Goal: Task Accomplishment & Management: Manage account settings

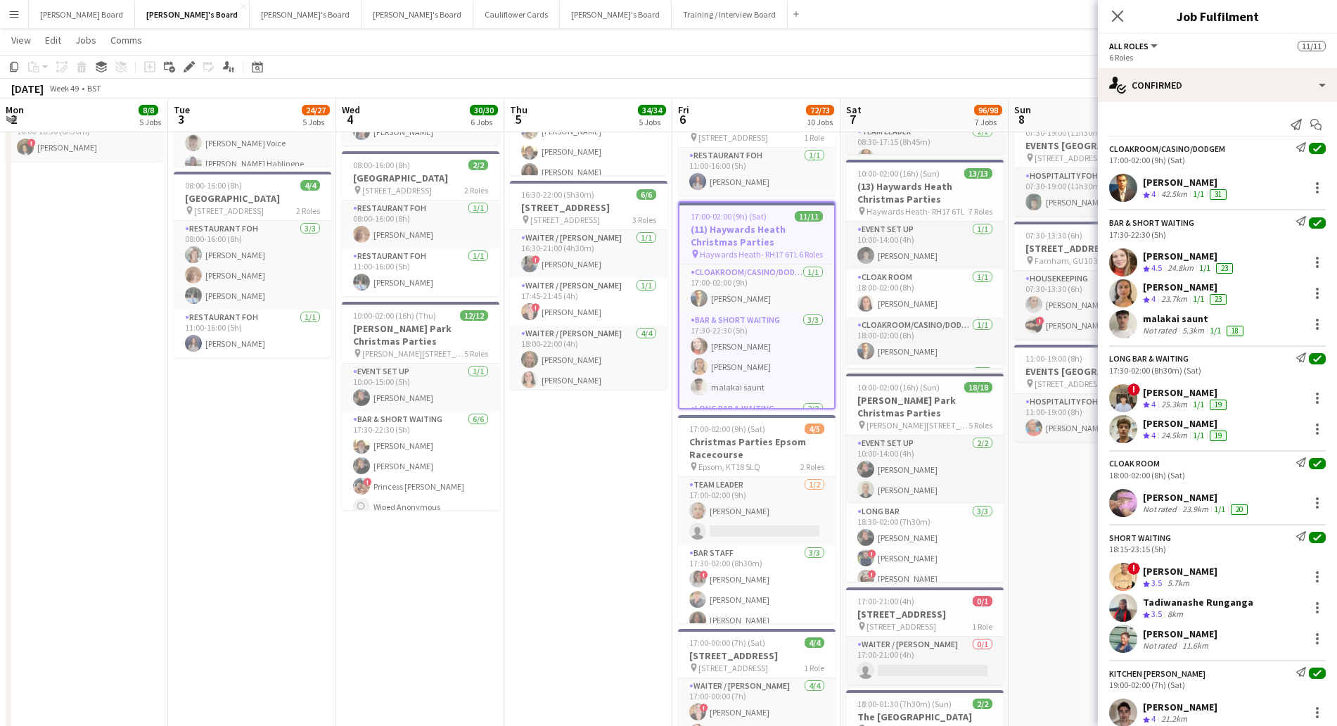
scroll to position [42, 0]
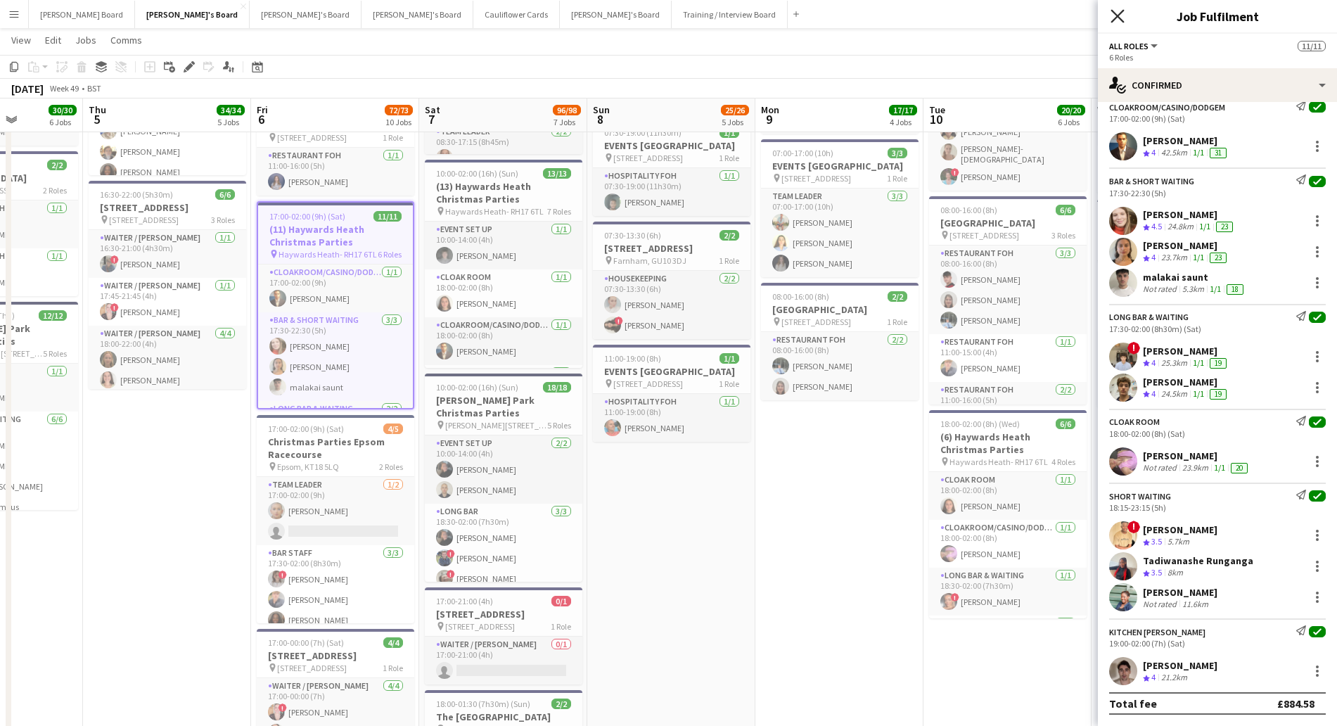
drag, startPoint x: 1124, startPoint y: 20, endPoint x: 1098, endPoint y: 45, distance: 35.3
click at [1123, 20] on icon "Close pop-in" at bounding box center [1117, 16] width 11 height 11
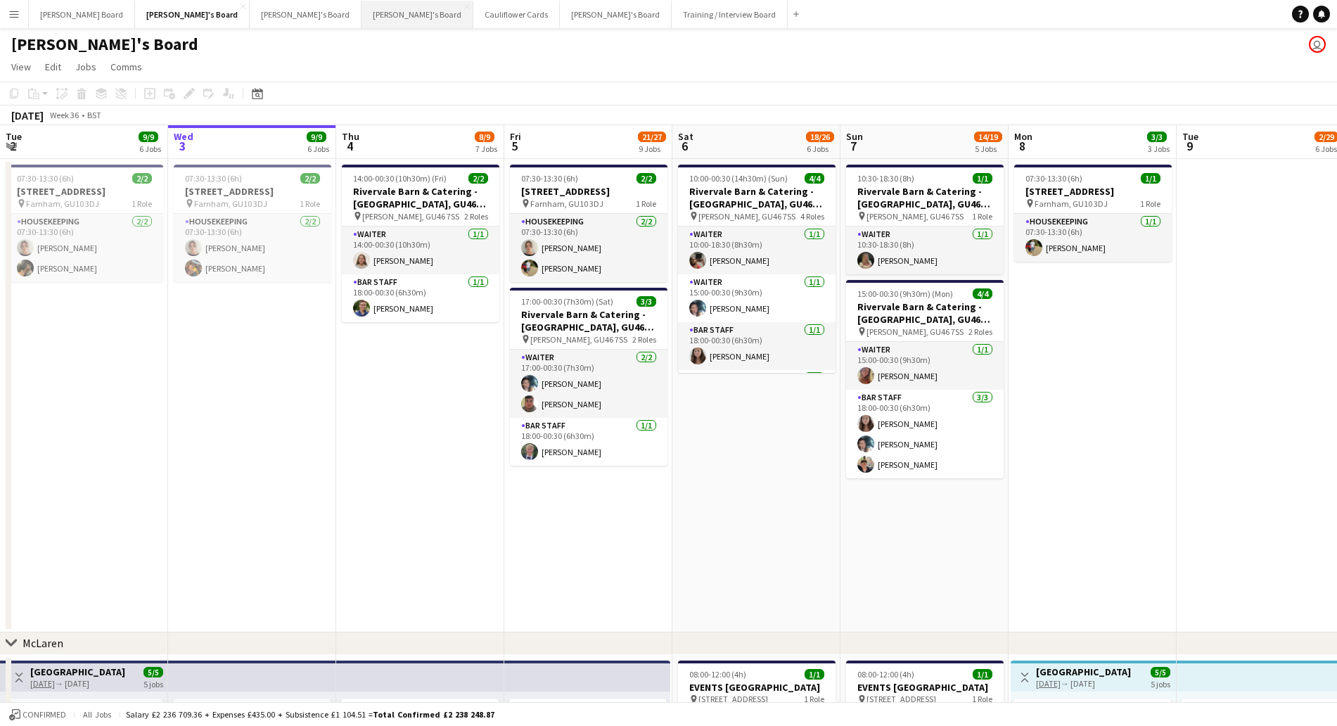
click at [362, 16] on button "[PERSON_NAME]'s Board Close" at bounding box center [418, 14] width 112 height 27
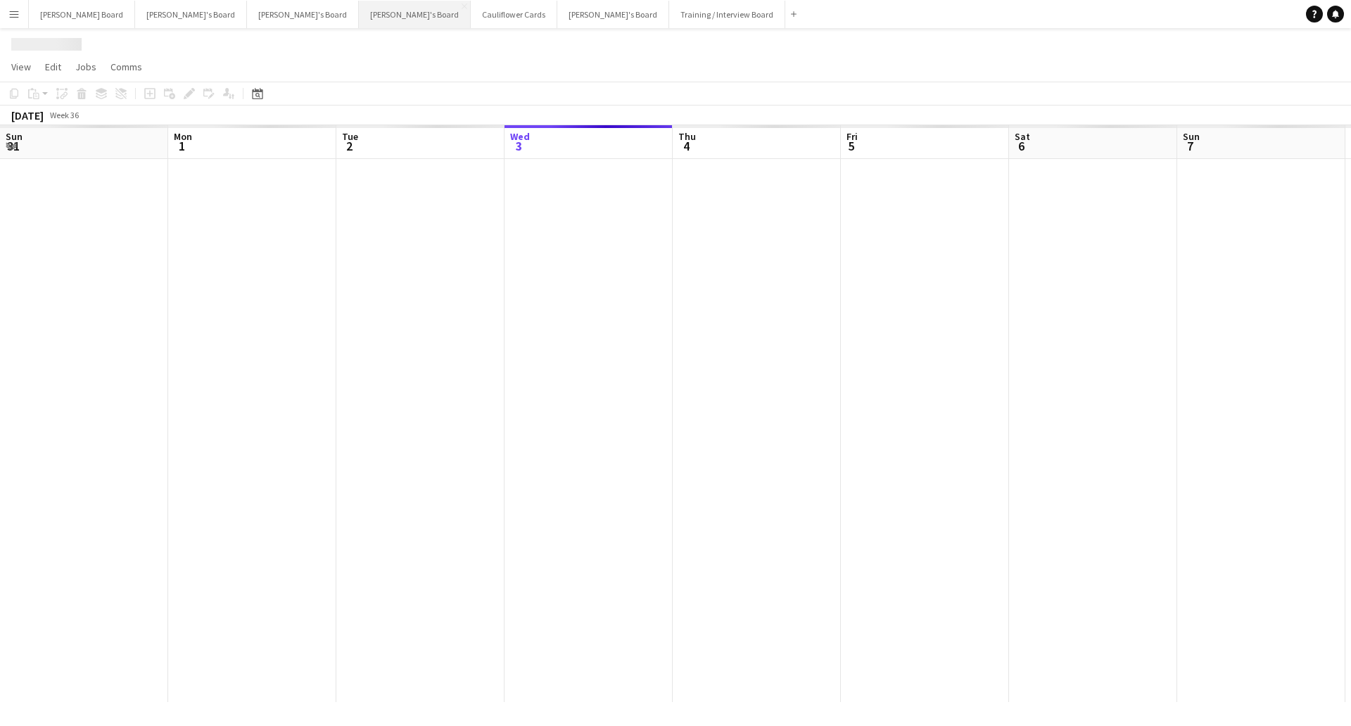
scroll to position [0, 336]
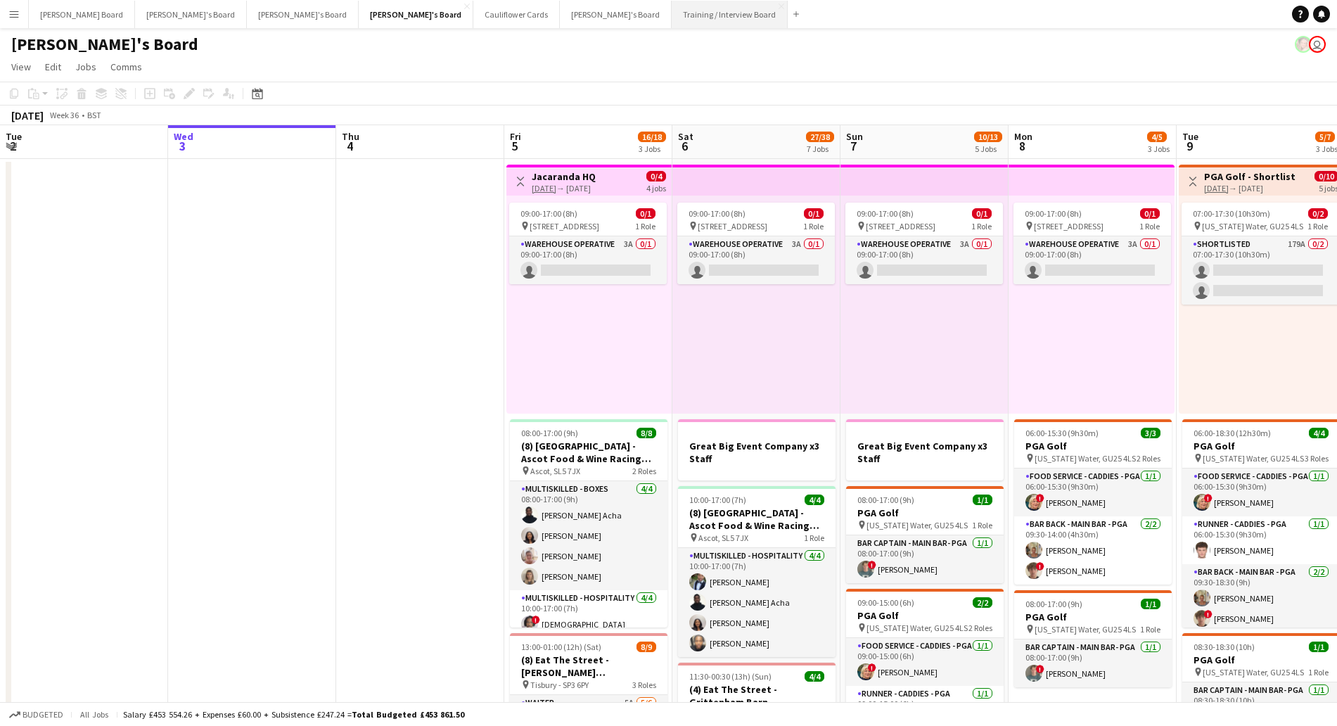
click at [672, 14] on button "Training / Interview Board Close" at bounding box center [730, 14] width 116 height 27
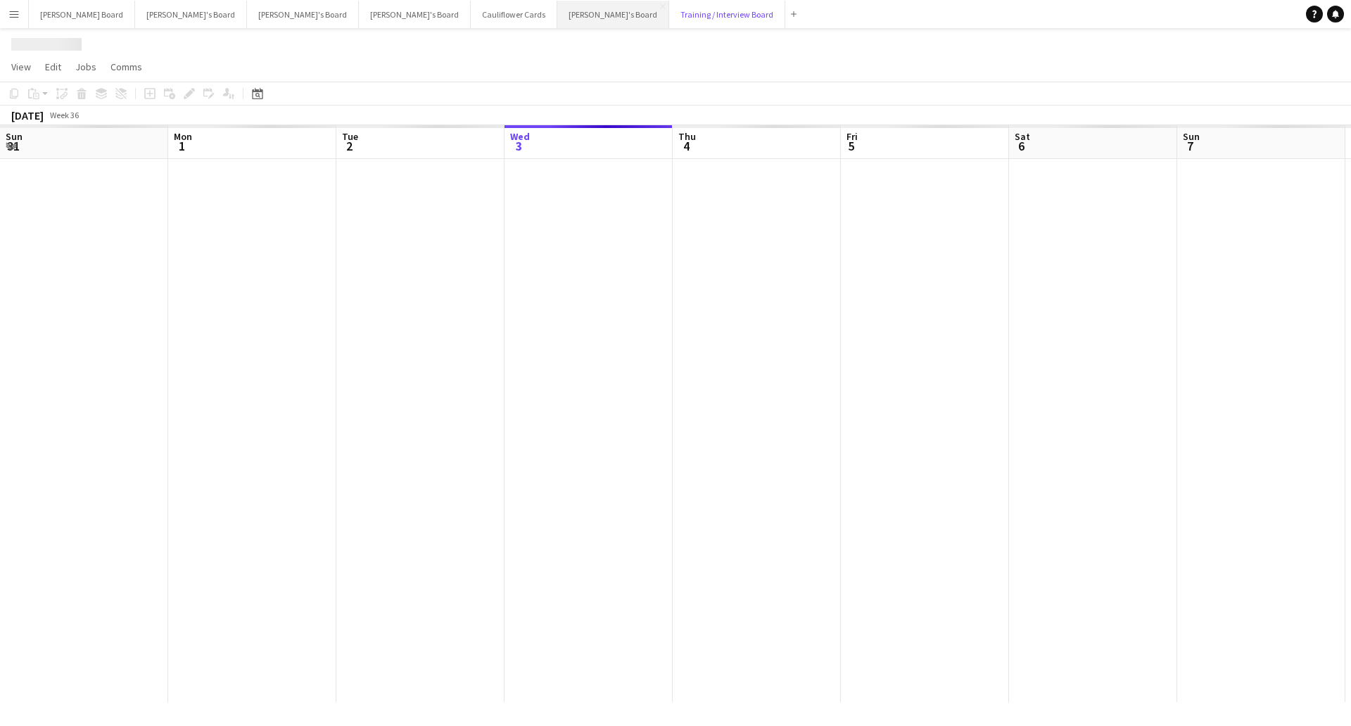
scroll to position [0, 336]
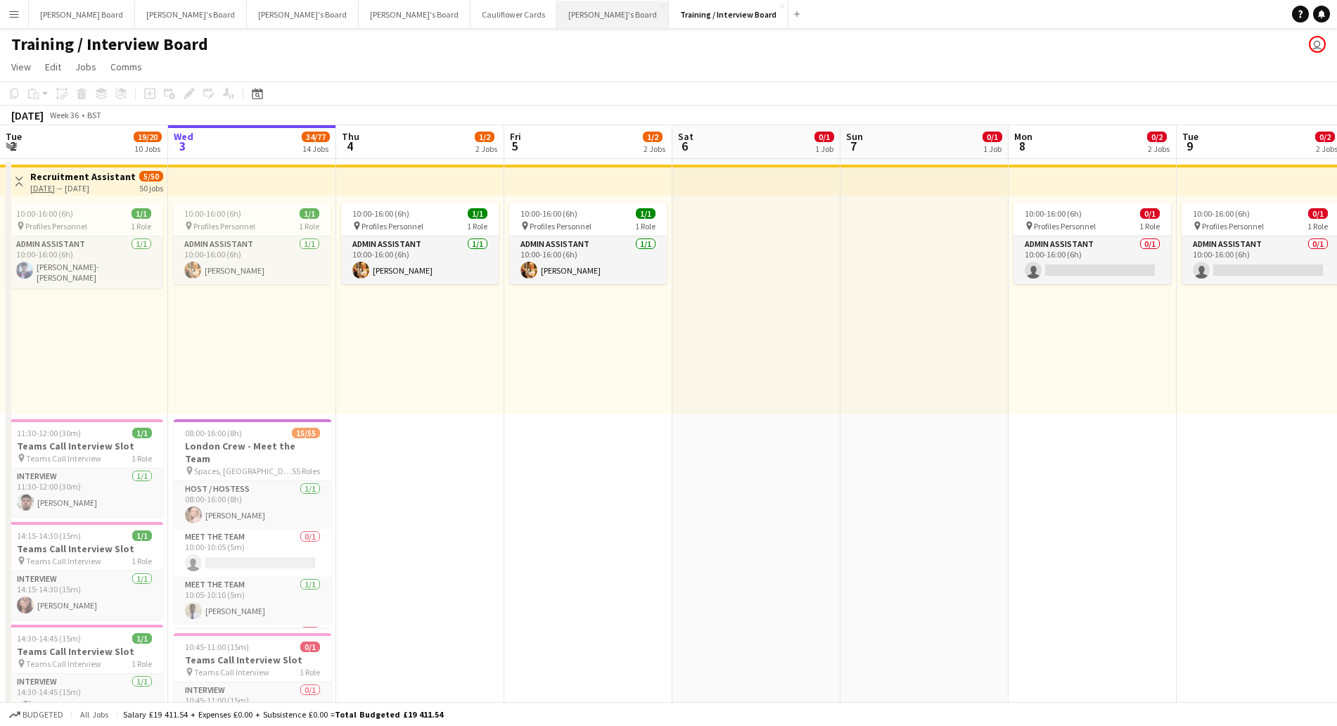
click at [557, 15] on button "[PERSON_NAME]'s Board Close" at bounding box center [613, 14] width 112 height 27
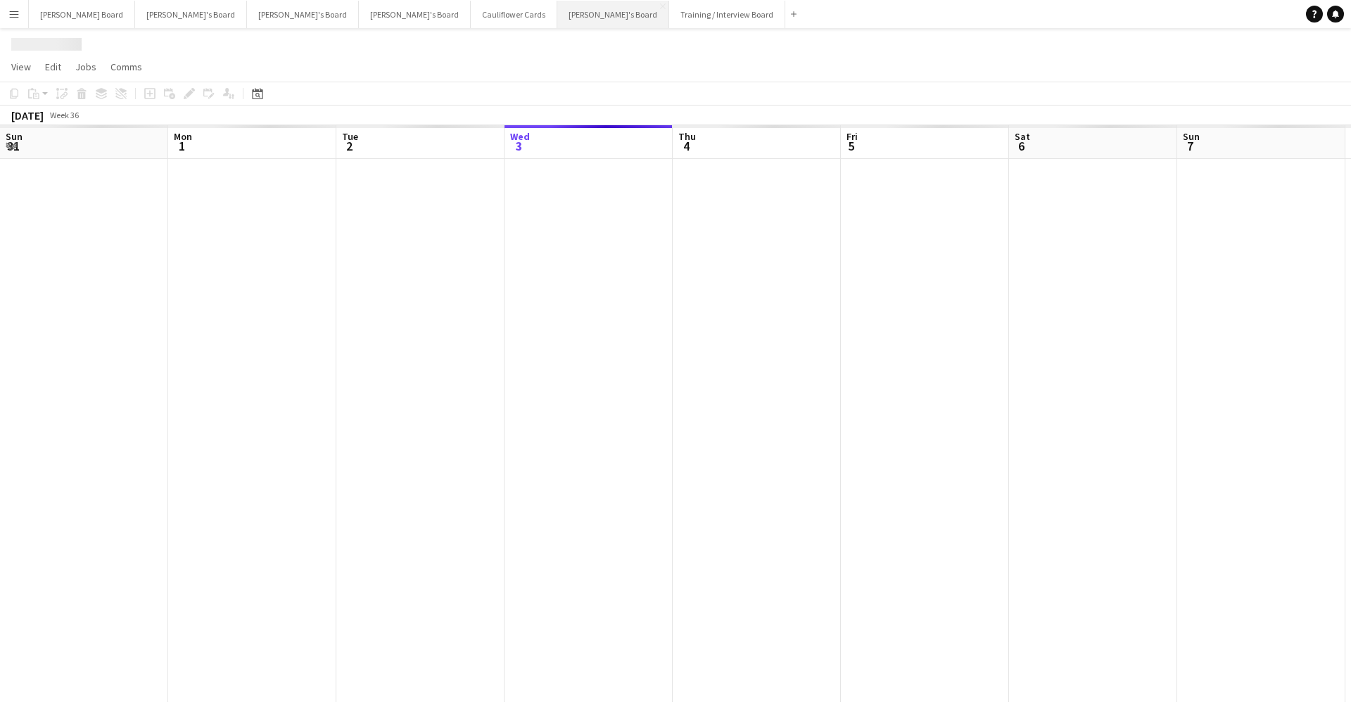
scroll to position [0, 336]
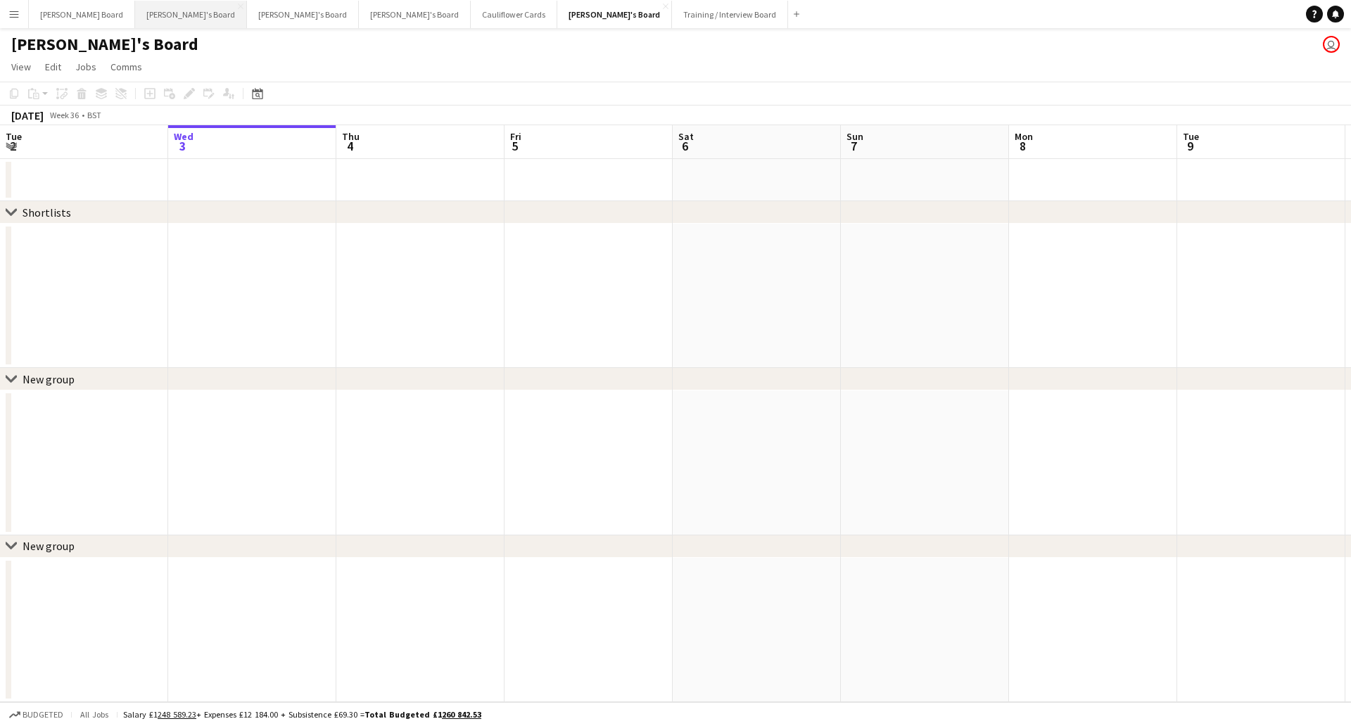
click at [135, 22] on button "[PERSON_NAME]'s Board Close" at bounding box center [191, 14] width 112 height 27
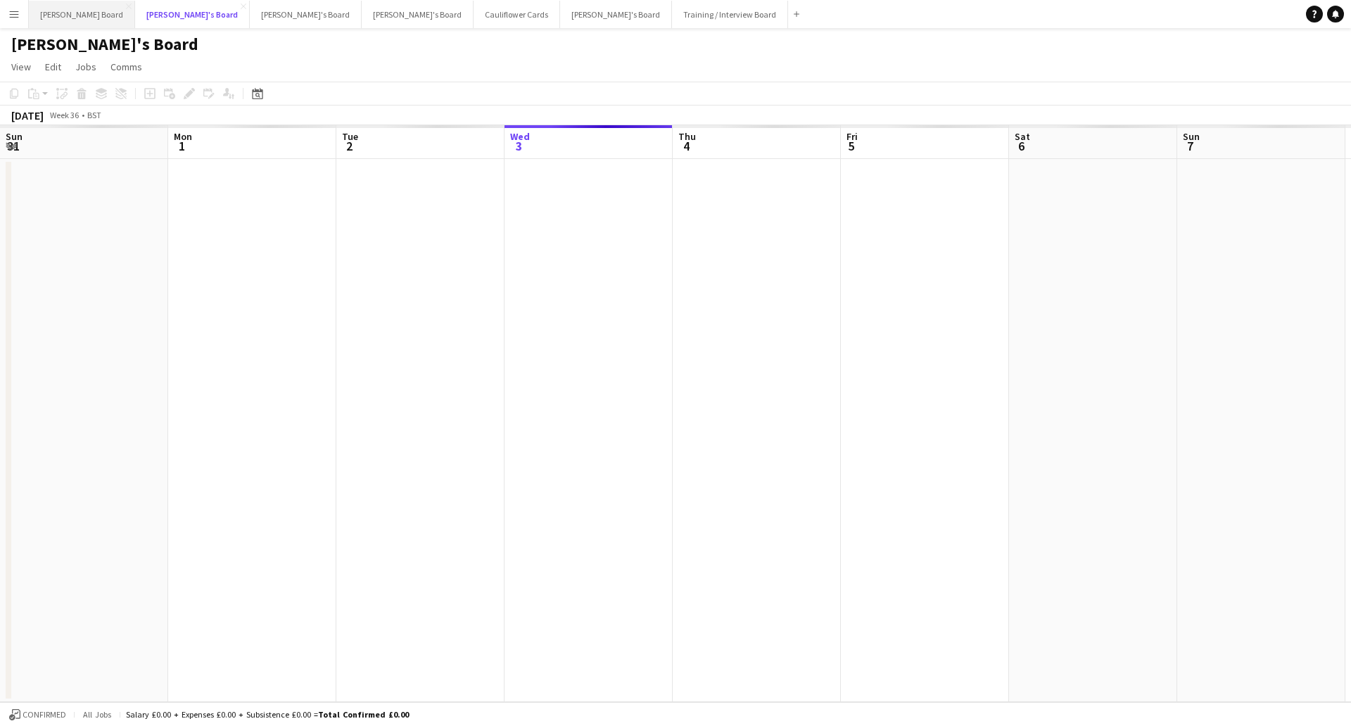
scroll to position [0, 336]
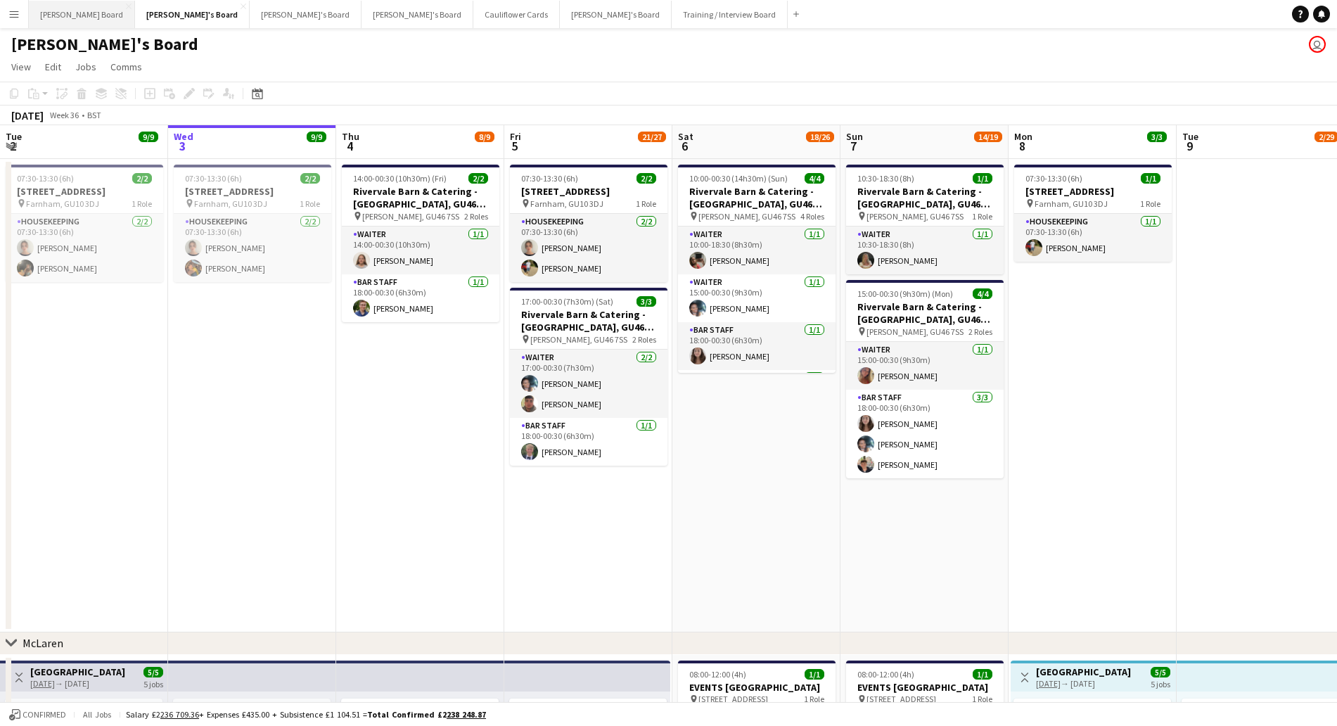
click at [74, 18] on button "[PERSON_NAME] Board Close" at bounding box center [82, 14] width 106 height 27
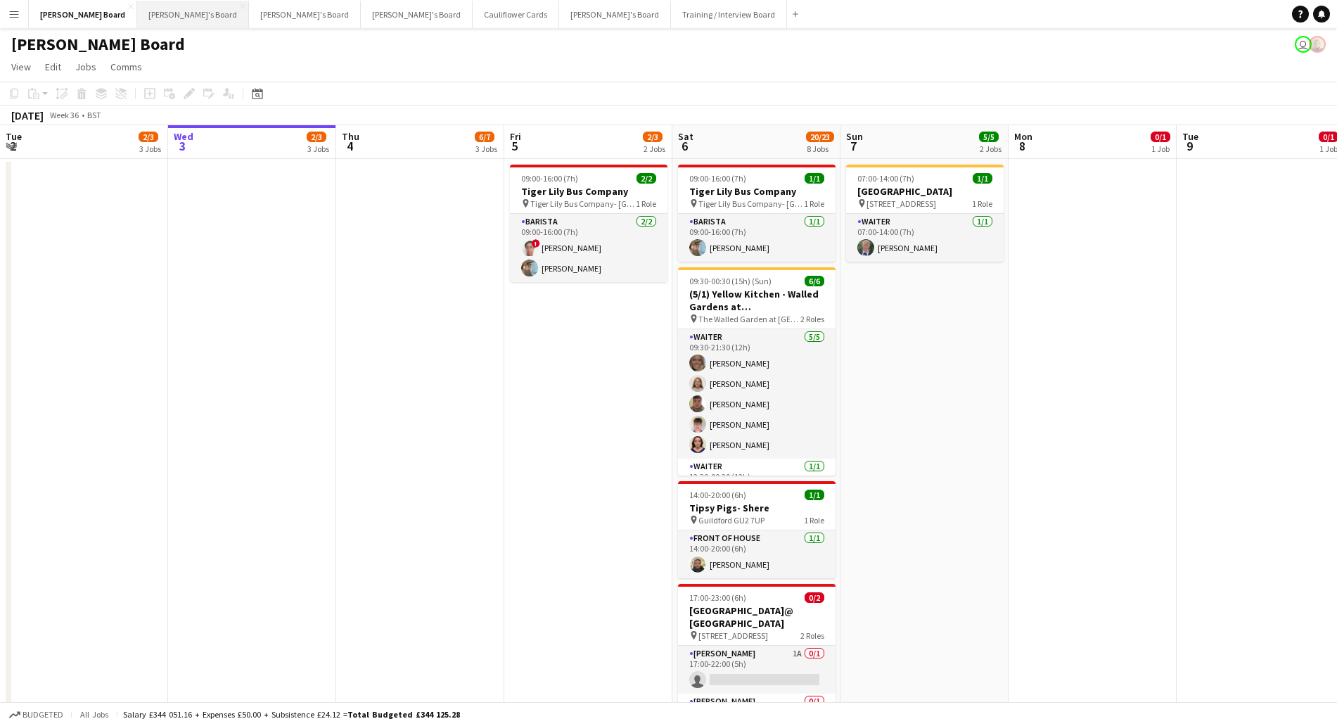
click at [137, 9] on button "[PERSON_NAME]'s Board Close" at bounding box center [193, 14] width 112 height 27
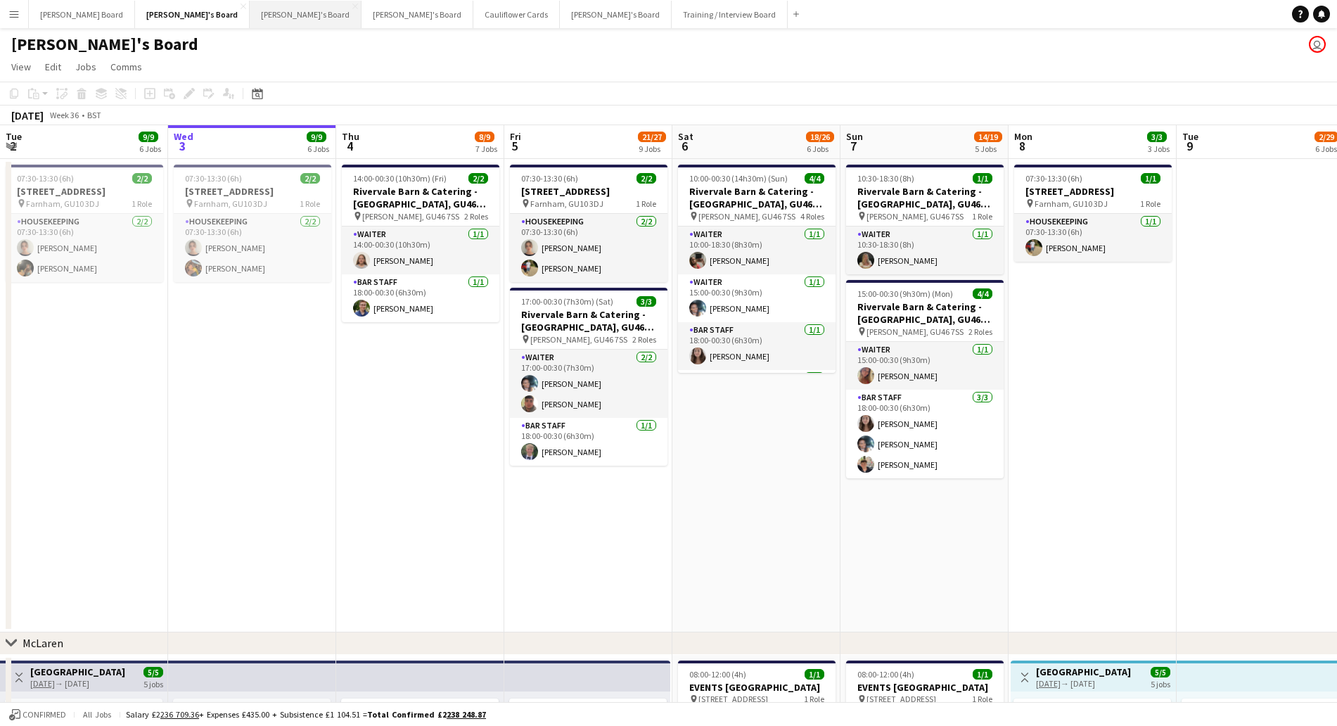
click at [250, 14] on button "[PERSON_NAME]'s Board Close" at bounding box center [306, 14] width 112 height 27
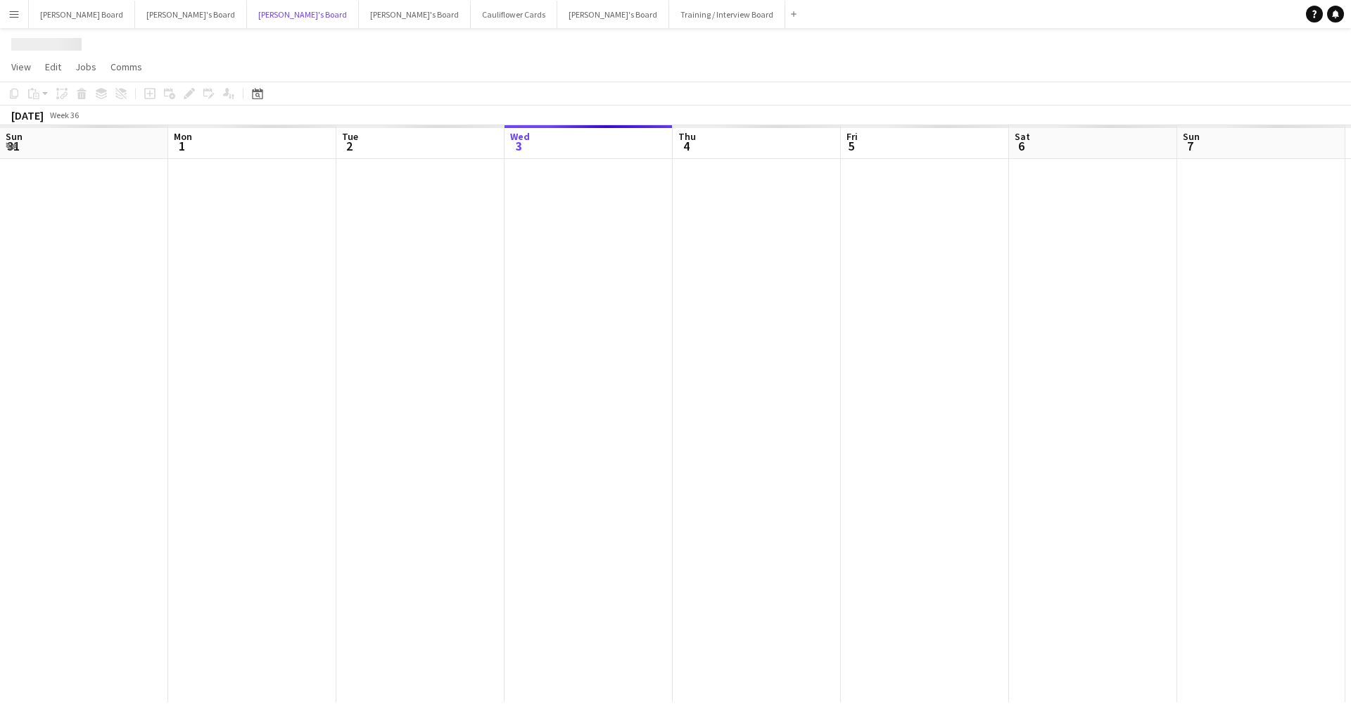
scroll to position [0, 336]
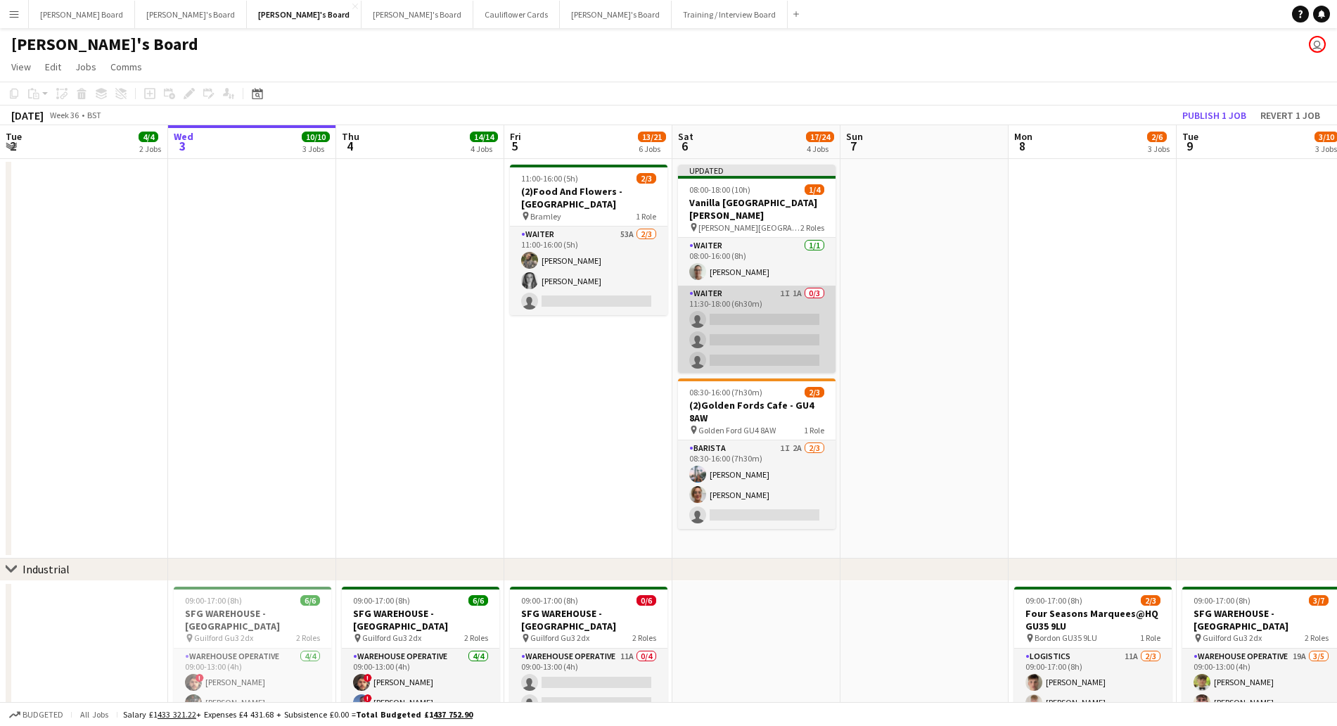
click at [759, 309] on app-card-role "Waiter 1I 1A 0/3 11:30-18:00 (6h30m) single-neutral-actions single-neutral-acti…" at bounding box center [757, 330] width 158 height 89
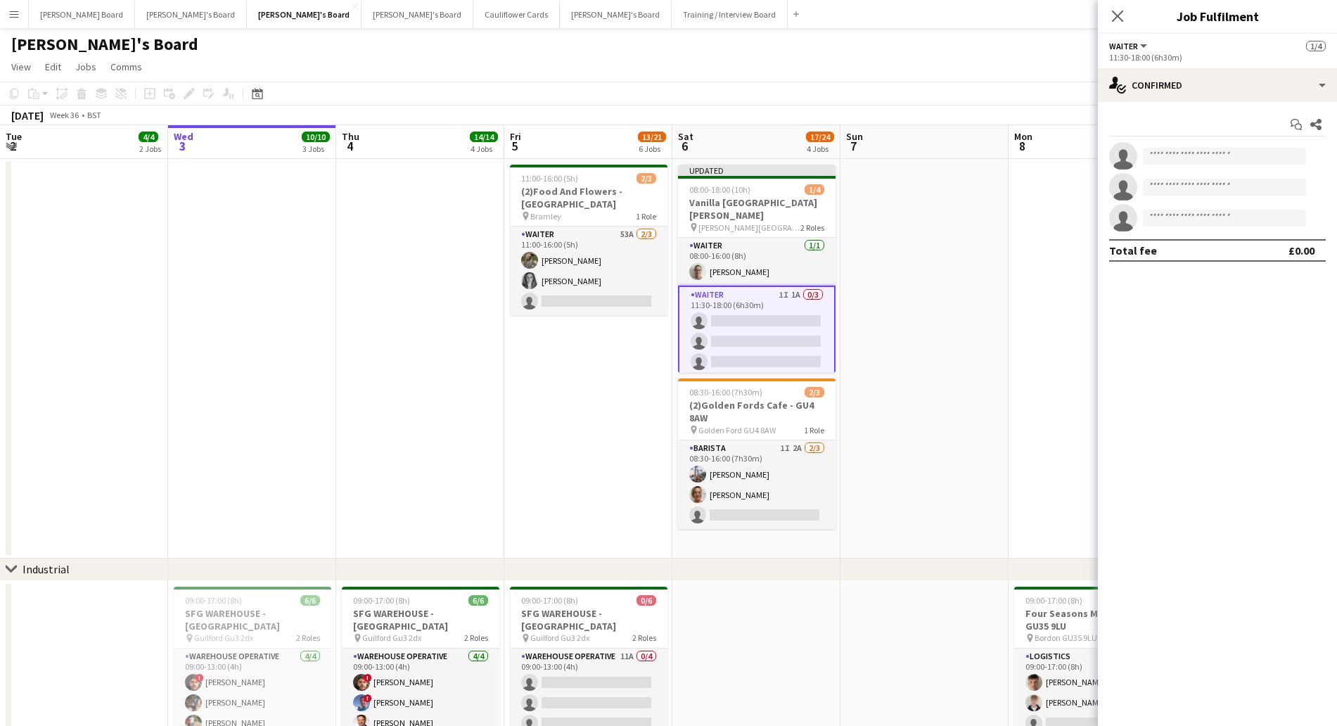
click at [1210, 66] on app-options-switcher "Waiter All roles Waiter [DATE] 11:30-18:00 (6h30m)" at bounding box center [1217, 51] width 239 height 34
click at [1219, 82] on div "single-neutral-actions-check-2 Confirmed" at bounding box center [1217, 85] width 239 height 34
drag, startPoint x: 1272, startPoint y: 219, endPoint x: 1252, endPoint y: 233, distance: 24.2
click at [1272, 220] on div "single-neutral-actions-information Applicants" at bounding box center [1264, 229] width 139 height 28
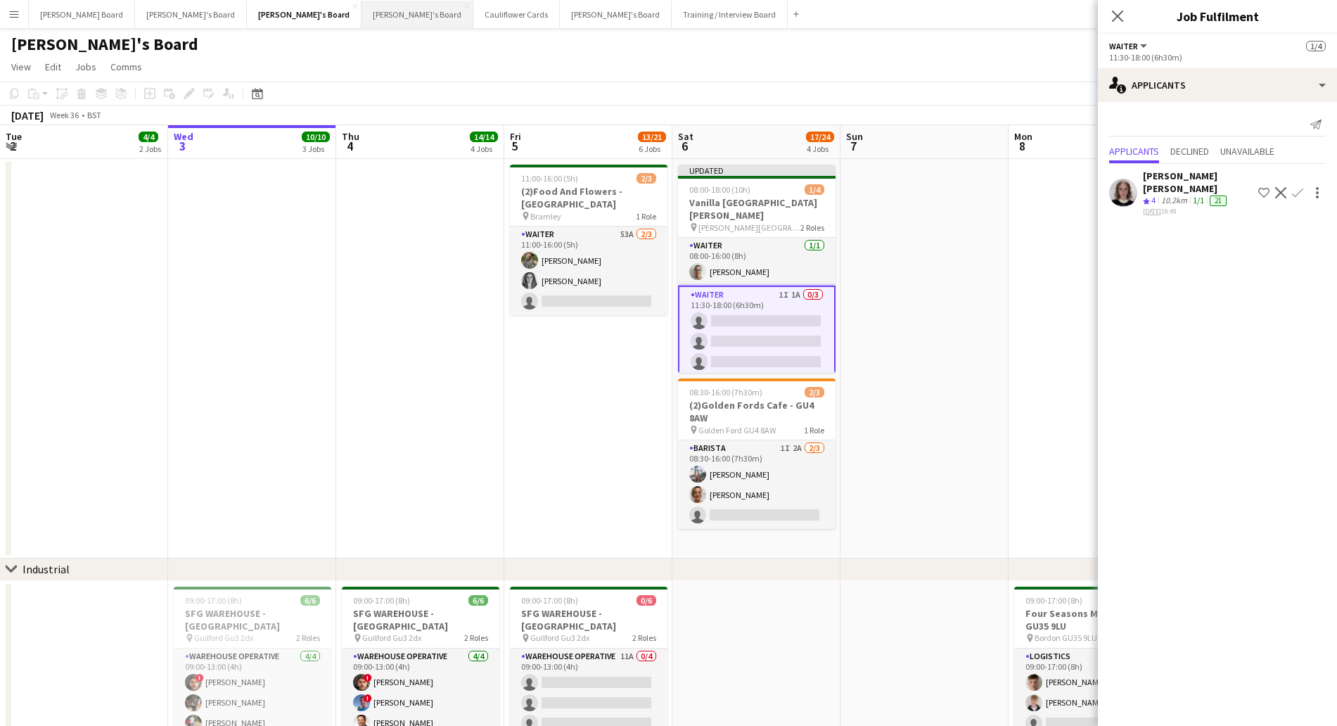
click at [362, 23] on button "[PERSON_NAME]'s Board Close" at bounding box center [418, 14] width 112 height 27
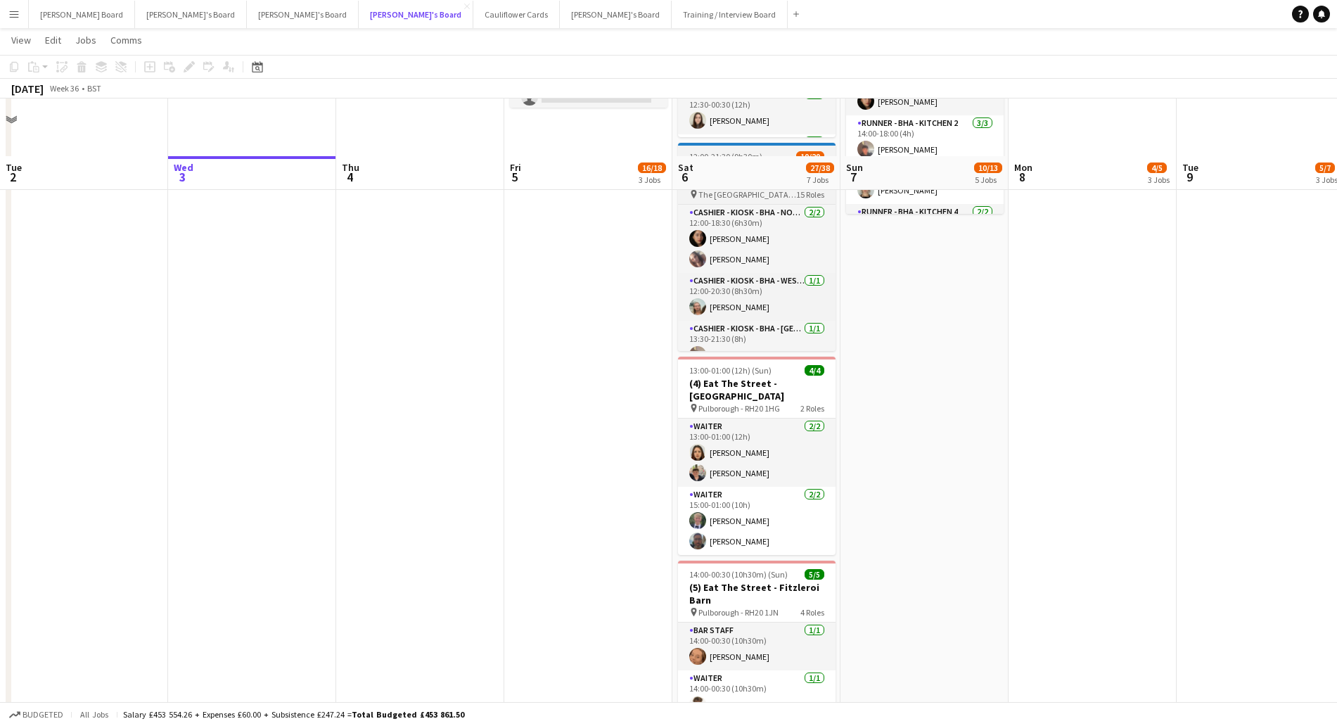
scroll to position [704, 0]
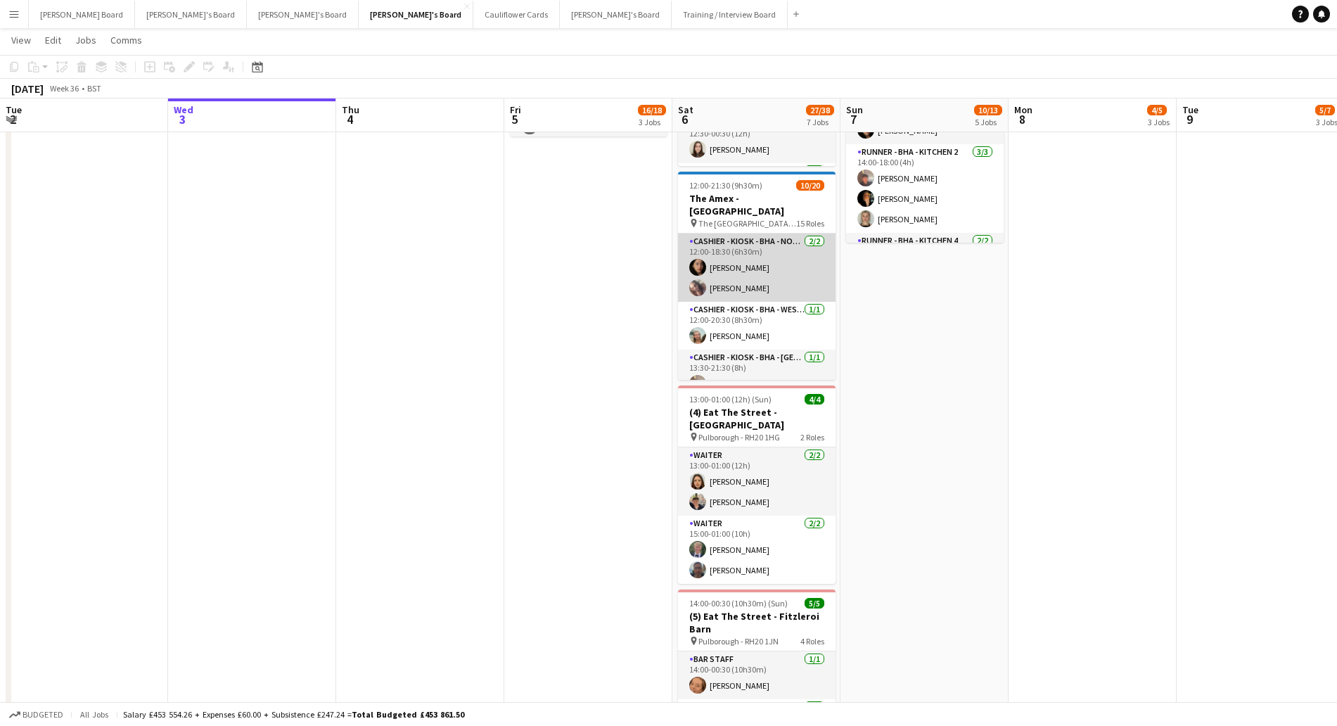
click at [765, 234] on app-card-role "Cashier - Kiosk - BHA - North 4 [DATE] 12:00-18:30 (6h30m) [PERSON_NAME] [PERSO…" at bounding box center [757, 268] width 158 height 68
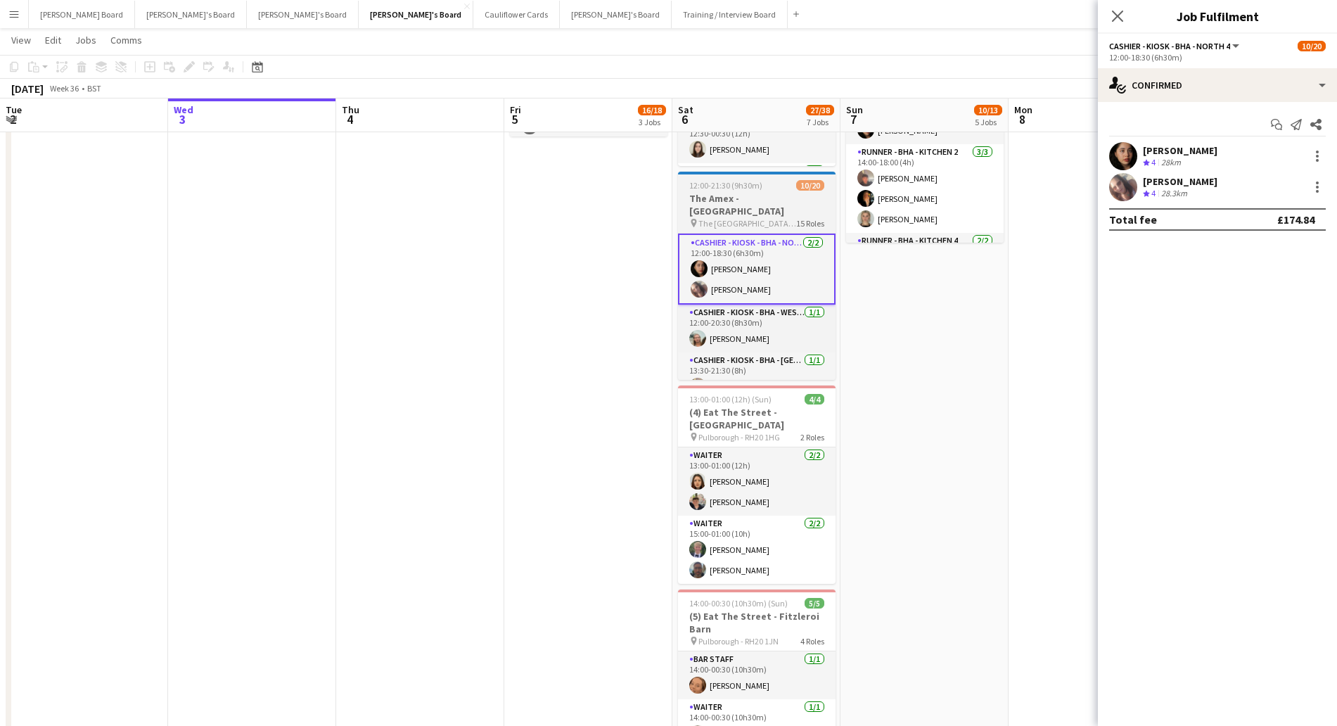
click at [744, 199] on h3 "The Amex - [GEOGRAPHIC_DATA]" at bounding box center [757, 204] width 158 height 25
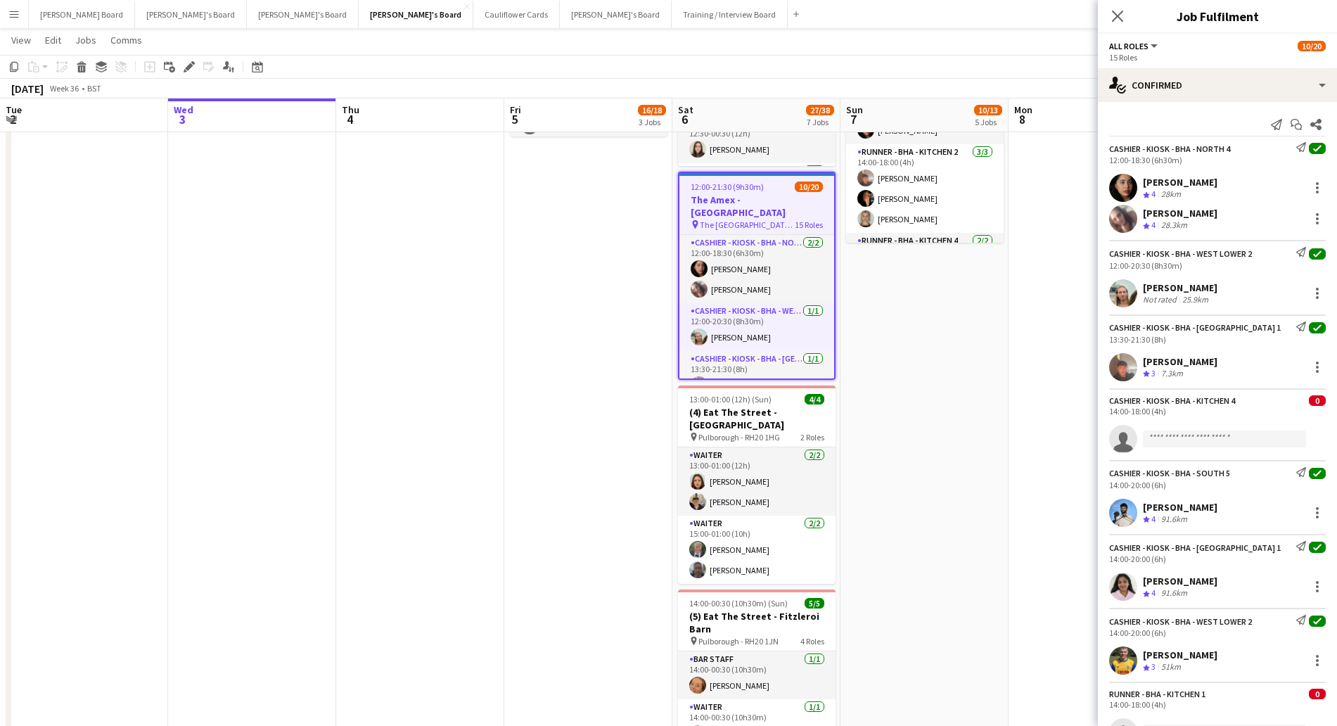
click at [1266, 417] on div "Cashier - Kiosk - BHA - Kitchen 4 0 14:00-18:00 (4h) single-neutral-actions" at bounding box center [1217, 420] width 239 height 65
click at [1177, 77] on div "single-neutral-actions-check-2 Confirmed" at bounding box center [1217, 85] width 239 height 34
click at [1276, 149] on div "pen-write Job Details" at bounding box center [1264, 146] width 139 height 28
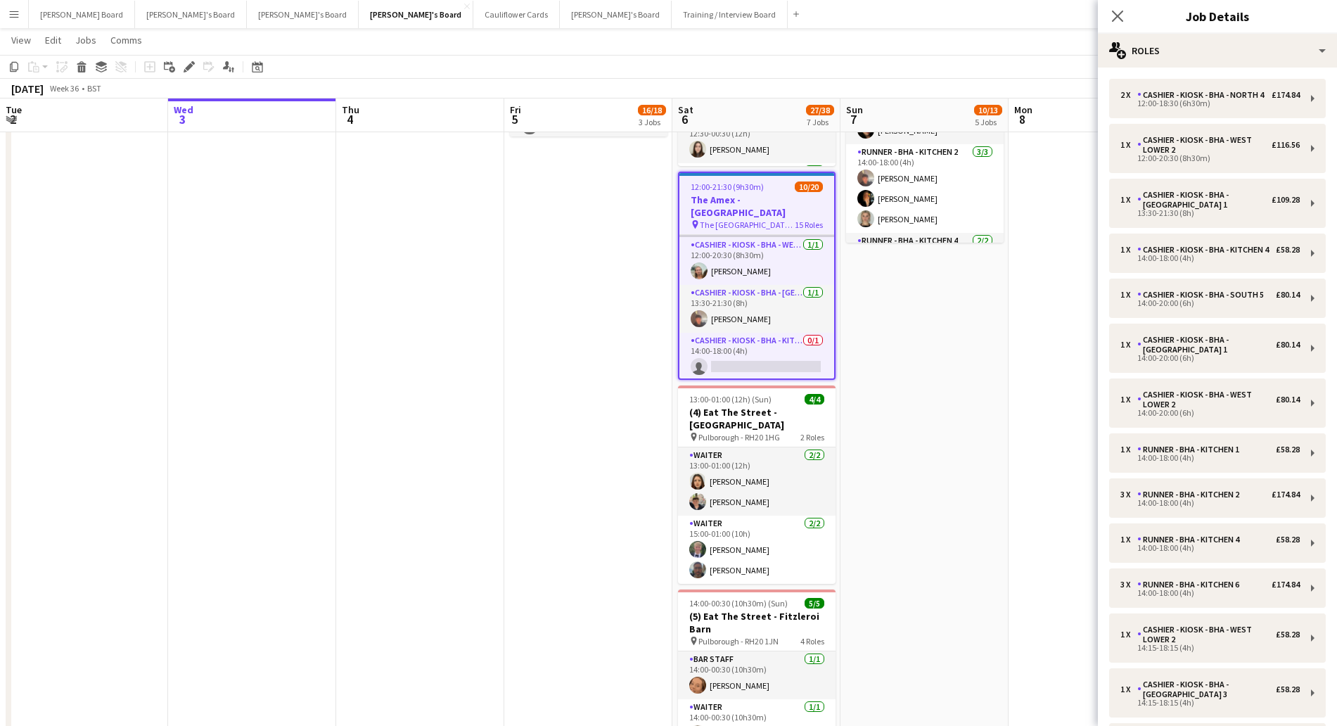
scroll to position [88, 0]
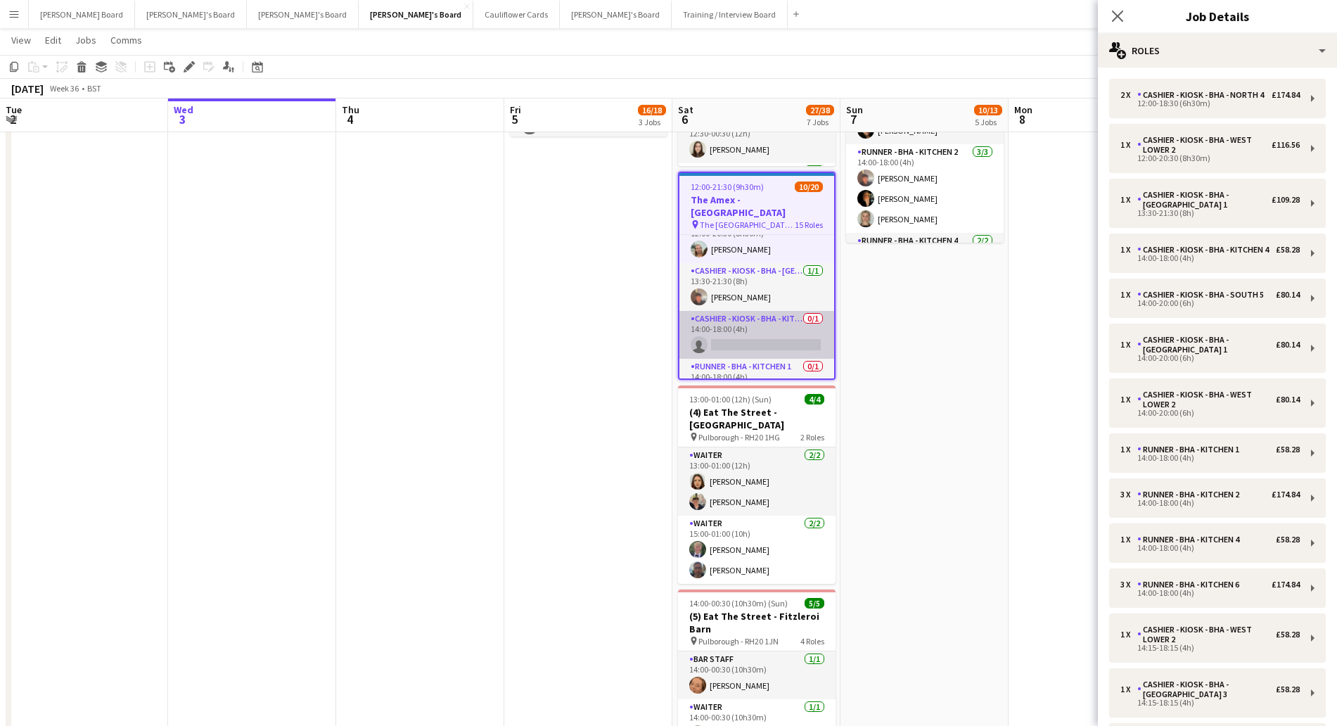
click at [768, 311] on app-card-role "Cashier - Kiosk - BHA - Kitchen 4 0/1 14:00-18:00 (4h) single-neutral-actions" at bounding box center [757, 335] width 155 height 48
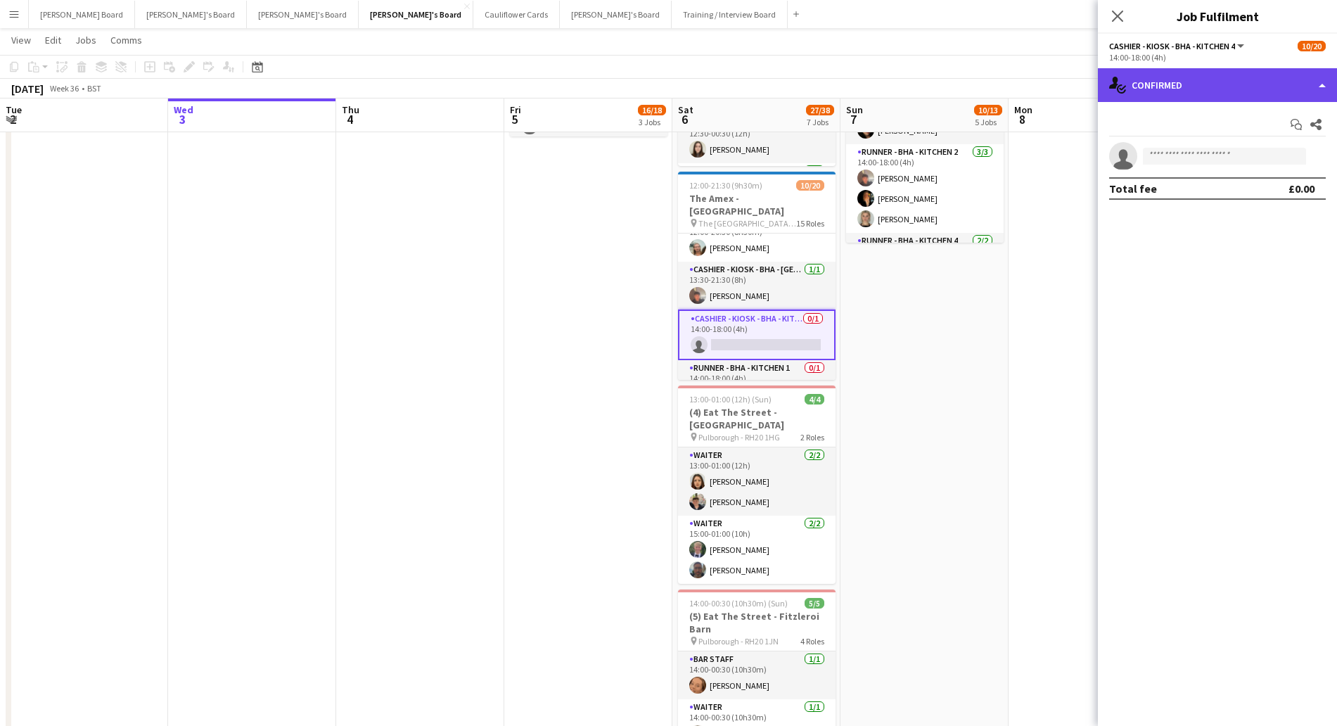
click at [1209, 80] on div "single-neutral-actions-check-2 Confirmed" at bounding box center [1217, 85] width 239 height 34
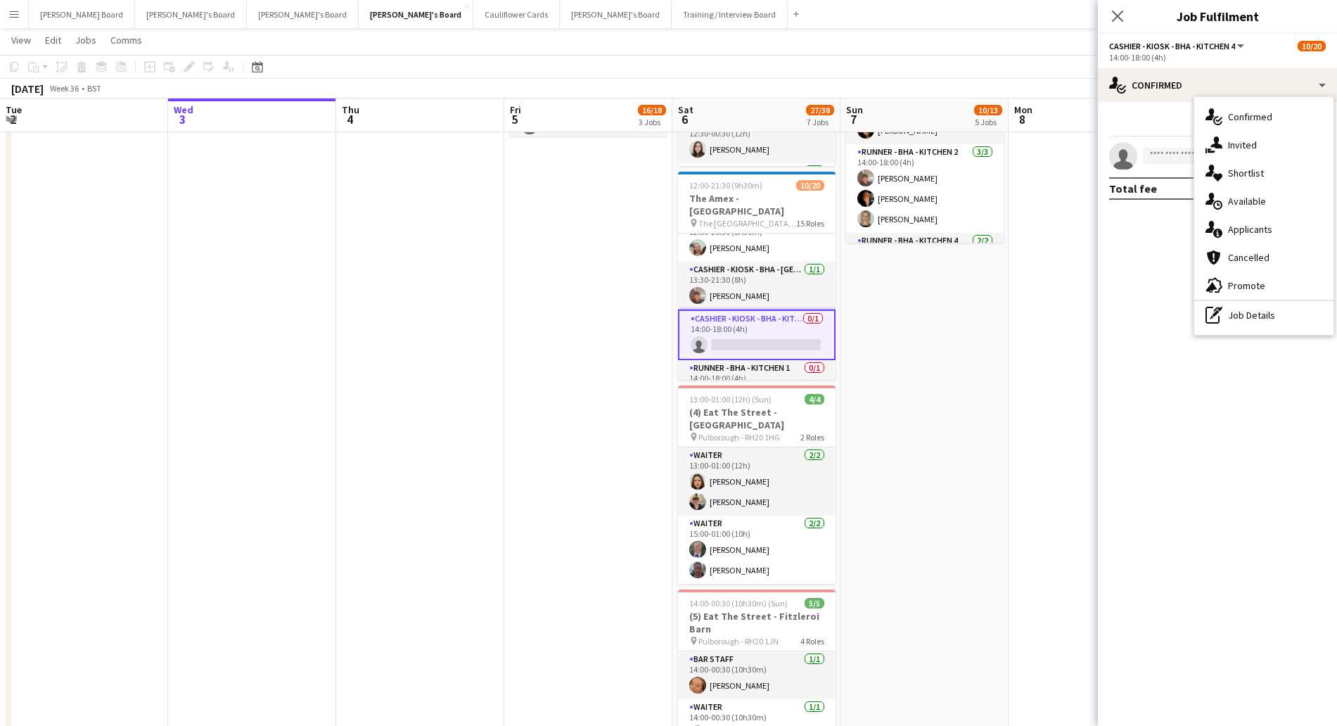
drag, startPoint x: 1276, startPoint y: 225, endPoint x: 1096, endPoint y: 284, distance: 188.9
click at [1275, 226] on div "single-neutral-actions-information Applicants" at bounding box center [1264, 229] width 139 height 28
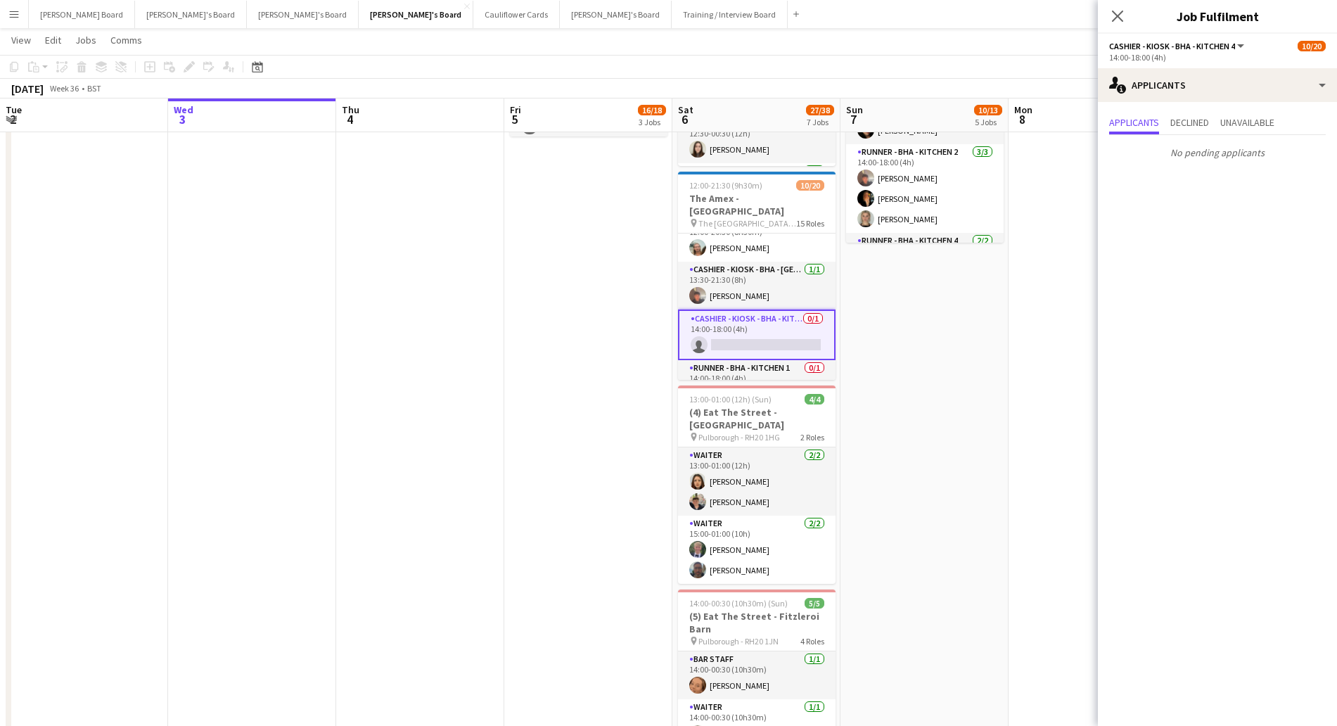
scroll to position [176, 0]
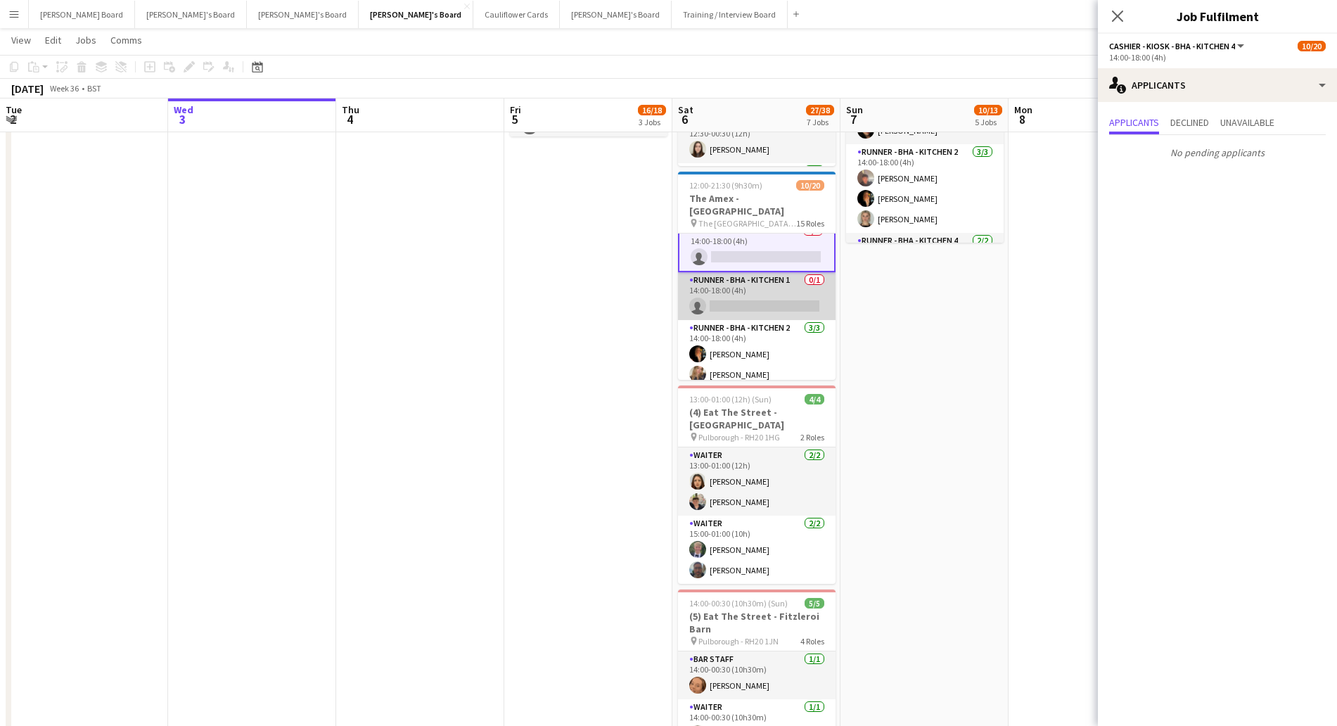
click at [779, 287] on app-card-role "Runner - BHA - Kitchen 1 0/1 14:00-18:00 (4h) single-neutral-actions" at bounding box center [757, 296] width 158 height 48
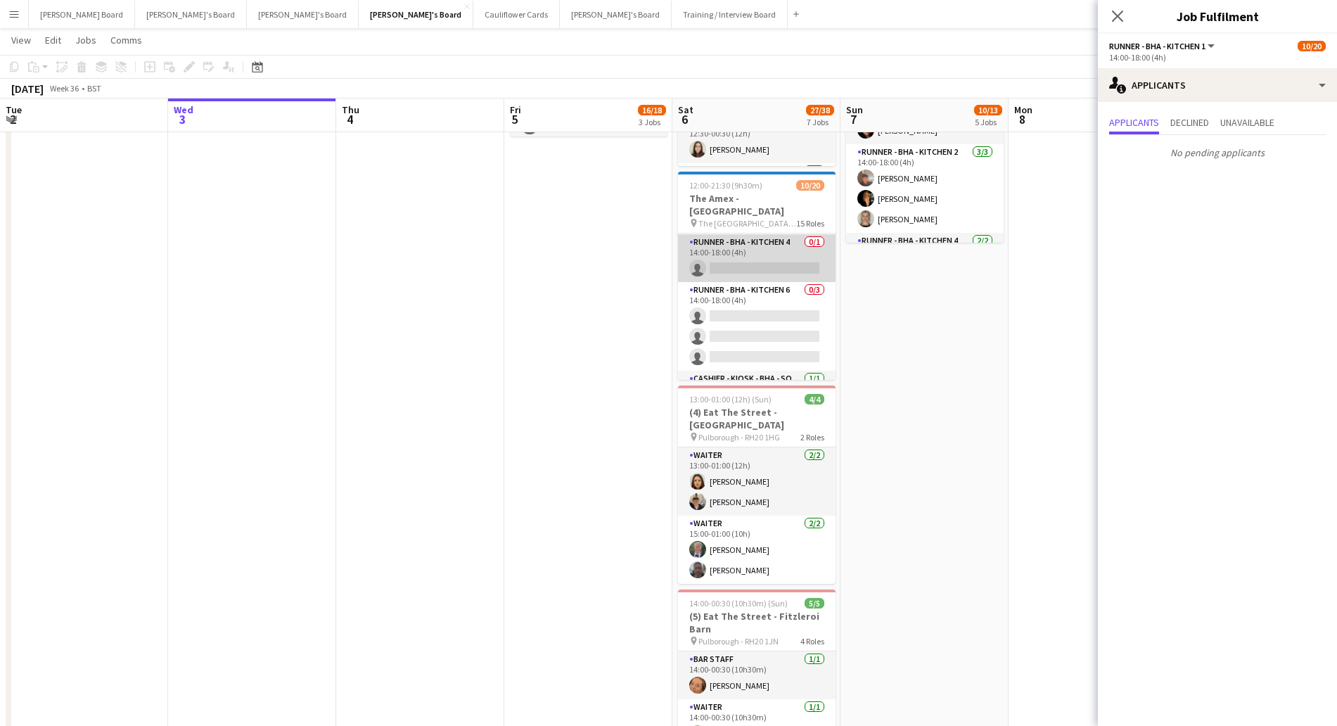
click at [756, 247] on app-card-role "Runner - BHA - Kitchen 4 0/1 14:00-18:00 (4h) single-neutral-actions" at bounding box center [757, 258] width 158 height 48
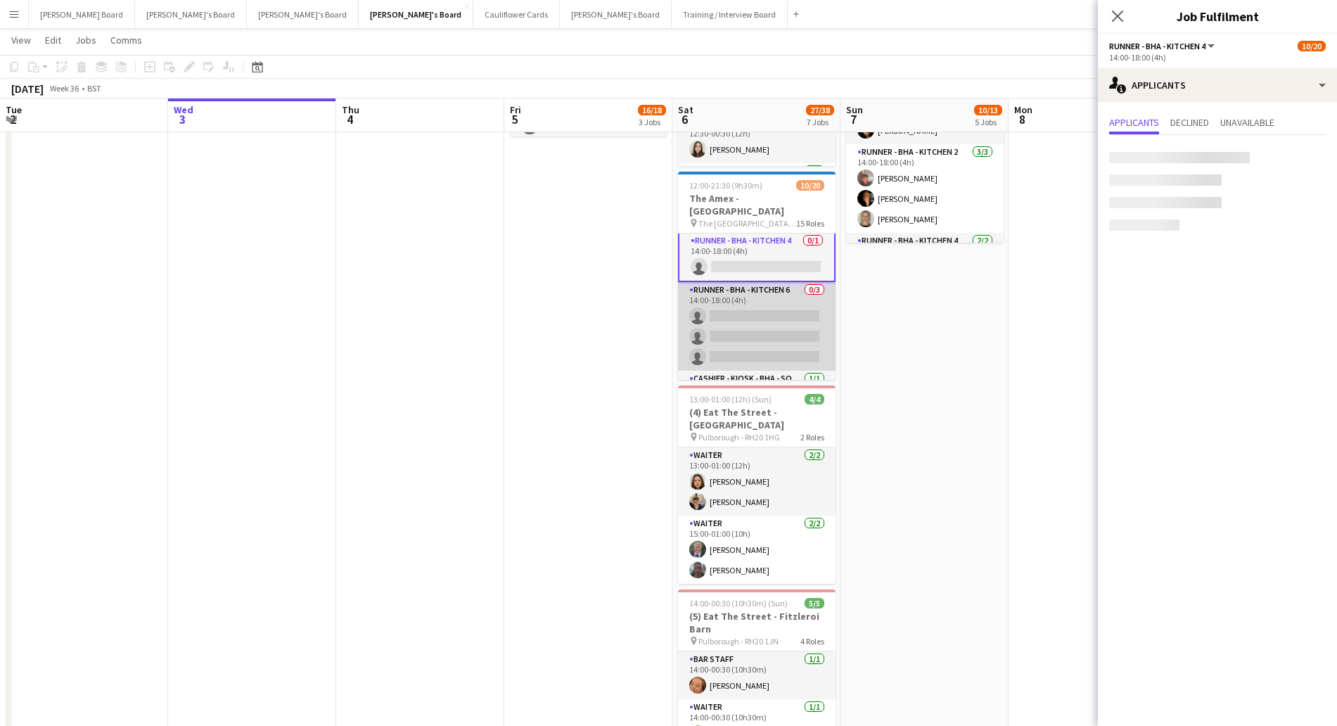
scroll to position [348, 0]
click at [754, 295] on app-card-role "Runner - BHA - Kitchen 6 0/3 14:00-18:00 (4h) single-neutral-actions single-neu…" at bounding box center [757, 329] width 158 height 89
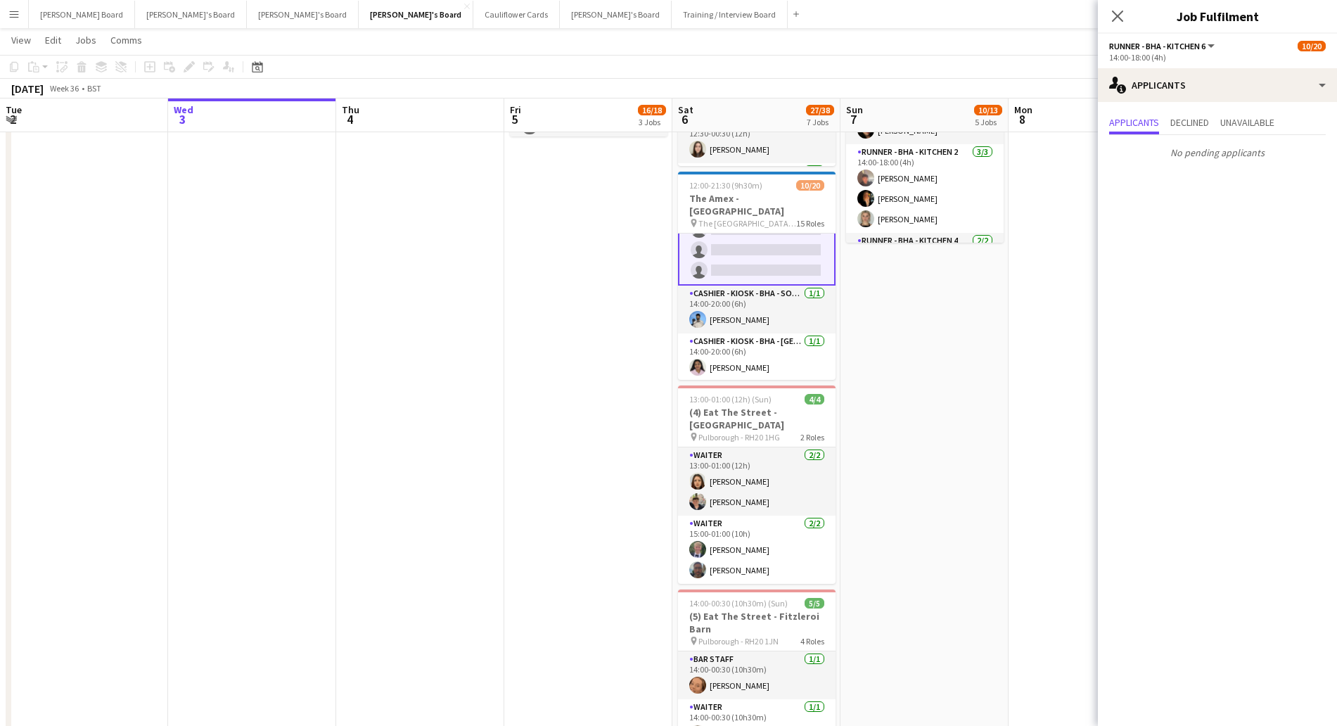
scroll to position [523, 0]
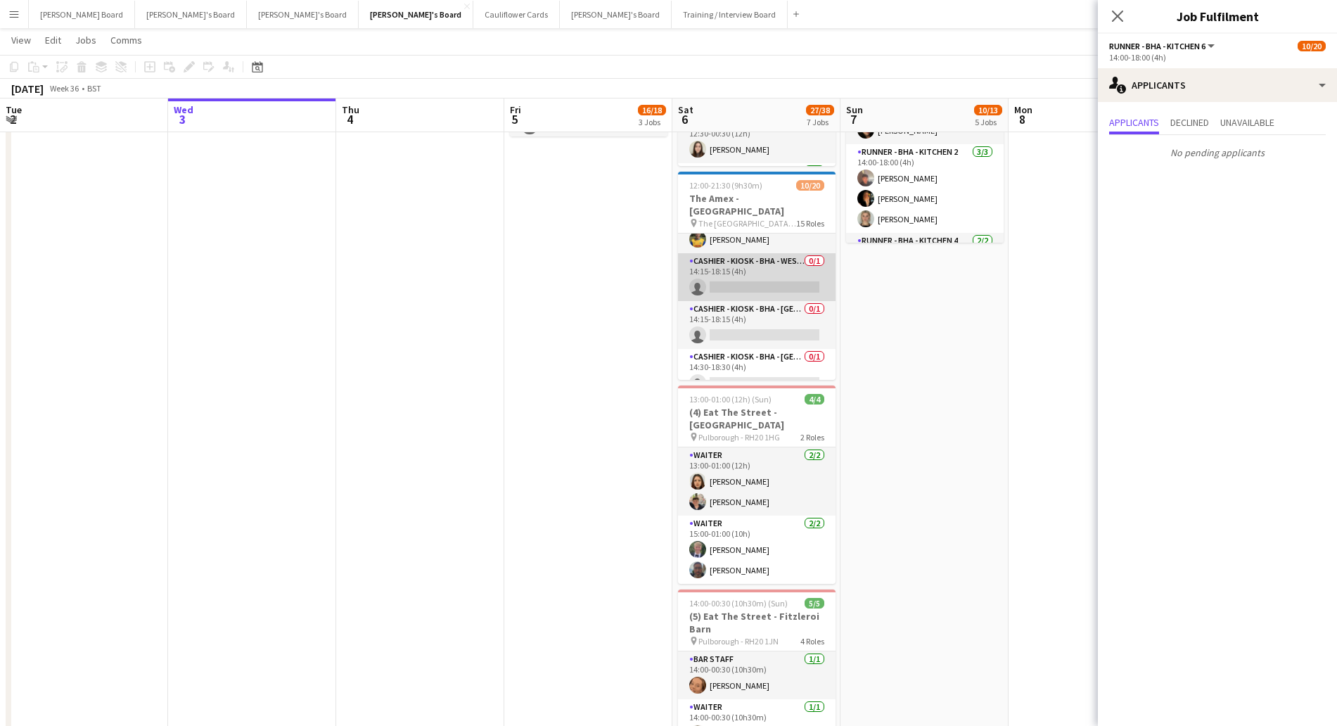
click at [747, 269] on app-card-role "Cashier - Kiosk - BHA - West Lower 2 0/1 14:15-18:15 (4h) single-neutral-actions" at bounding box center [757, 277] width 158 height 48
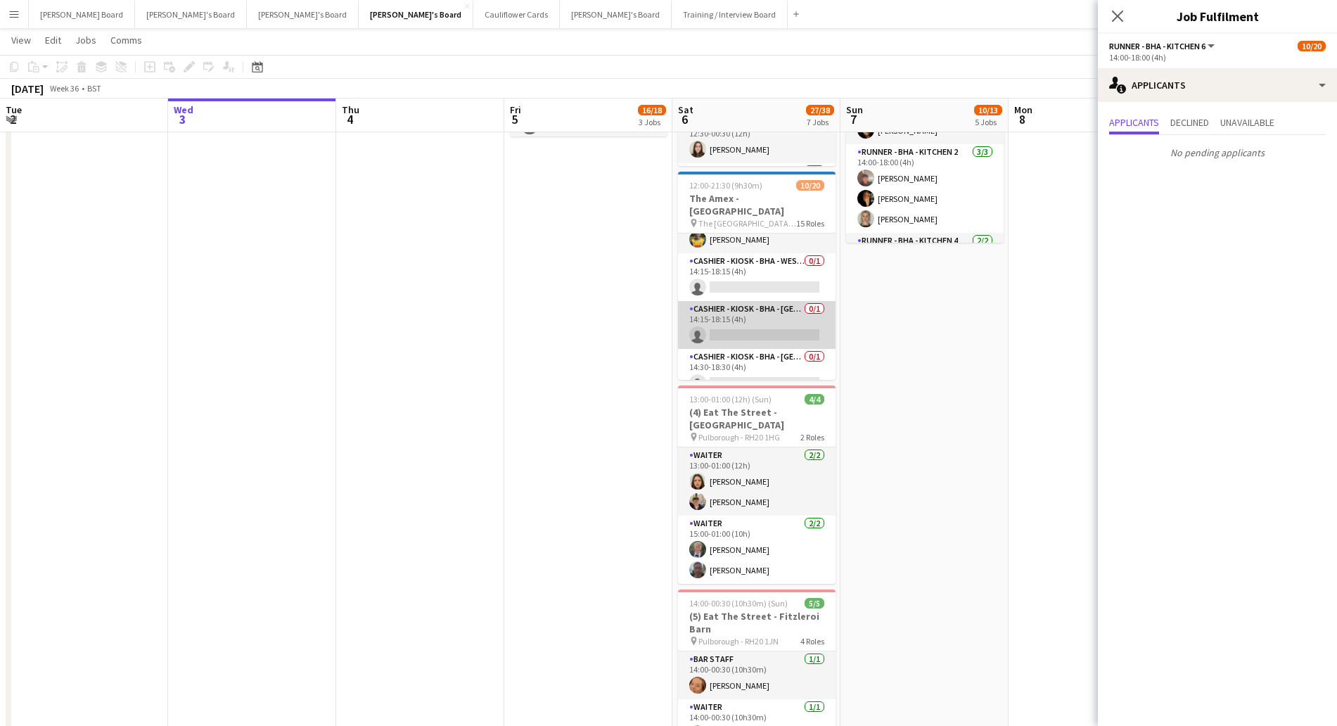
scroll to position [609, 0]
click at [758, 306] on app-card-role "Cashier - Kiosk - BHA - West Lower 3 0/1 14:15-18:15 (4h) single-neutral-actions" at bounding box center [757, 328] width 158 height 48
click at [758, 316] on app-card-role "Cashier - Kiosk - BHA - West Lower 3 0/1 14:30-18:30 (4h) single-neutral-actions" at bounding box center [757, 321] width 158 height 48
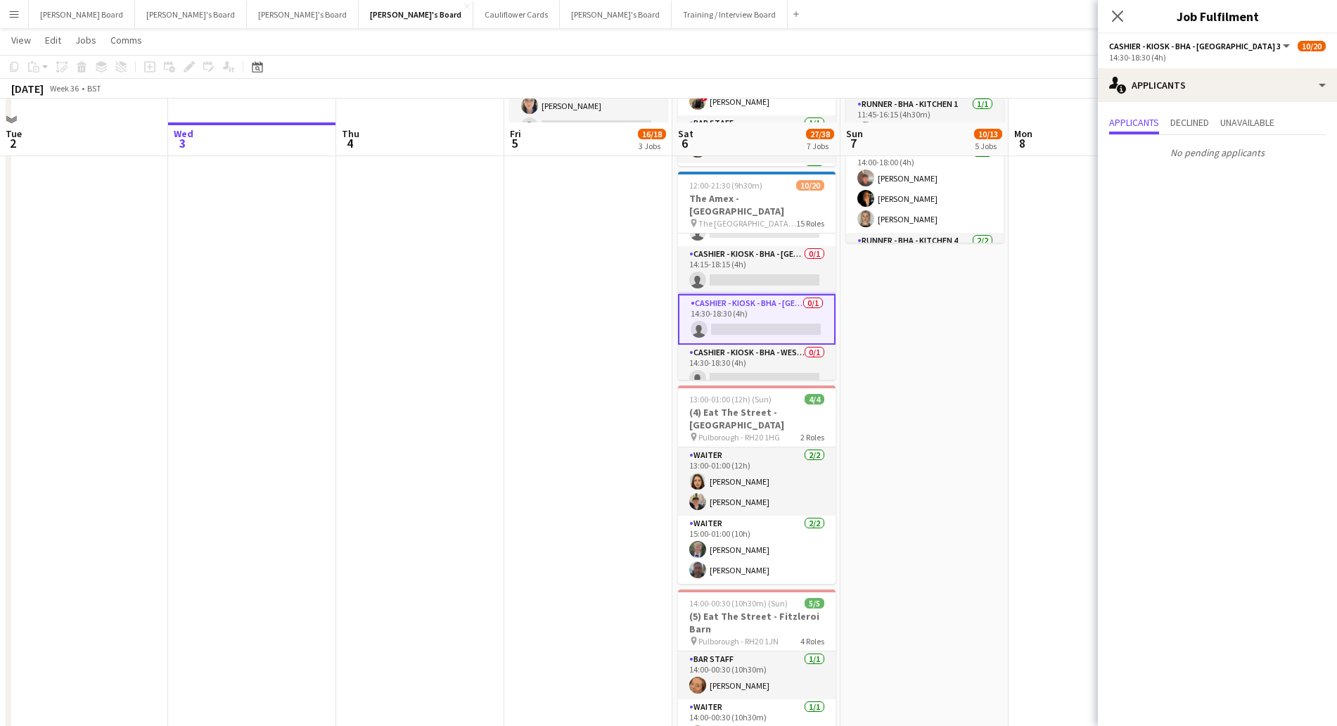
scroll to position [792, 0]
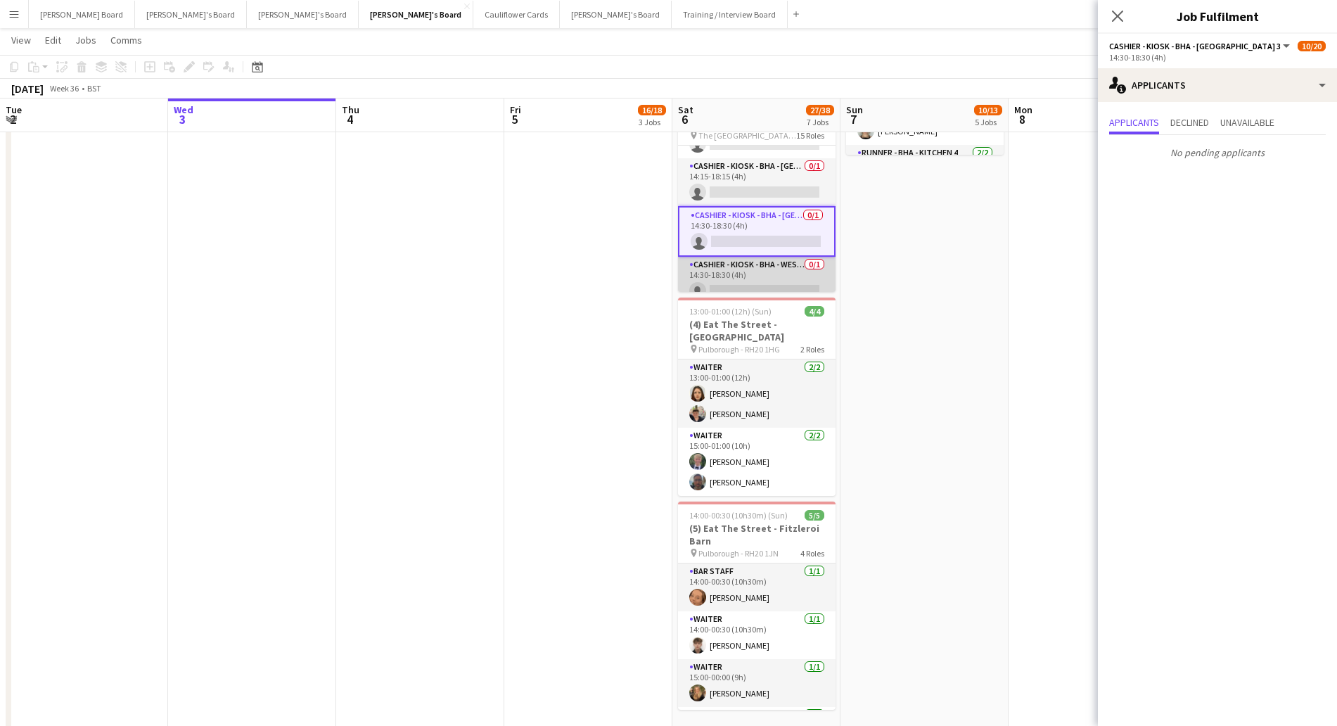
click at [749, 272] on app-card-role "Cashier - Kiosk - BHA - West Lower Beer & Pie 0/1 14:30-18:30 (4h) single-neutr…" at bounding box center [757, 281] width 158 height 48
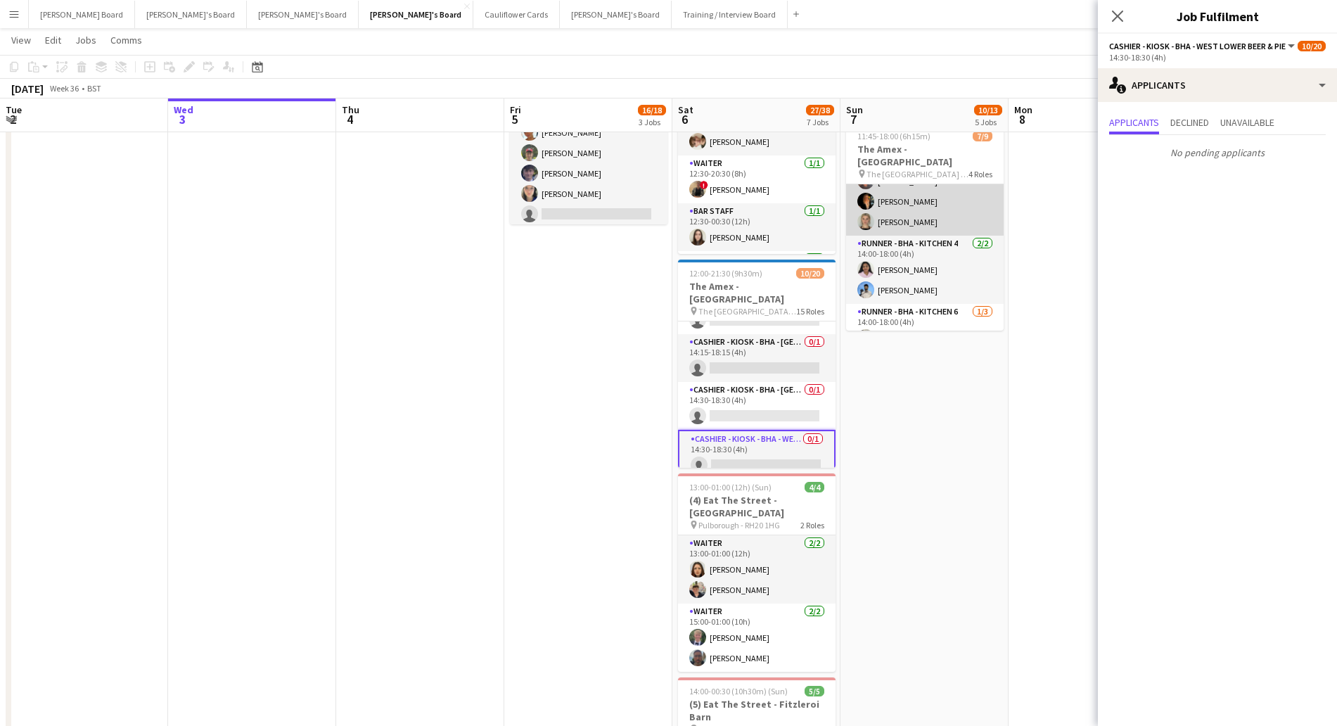
scroll to position [134, 0]
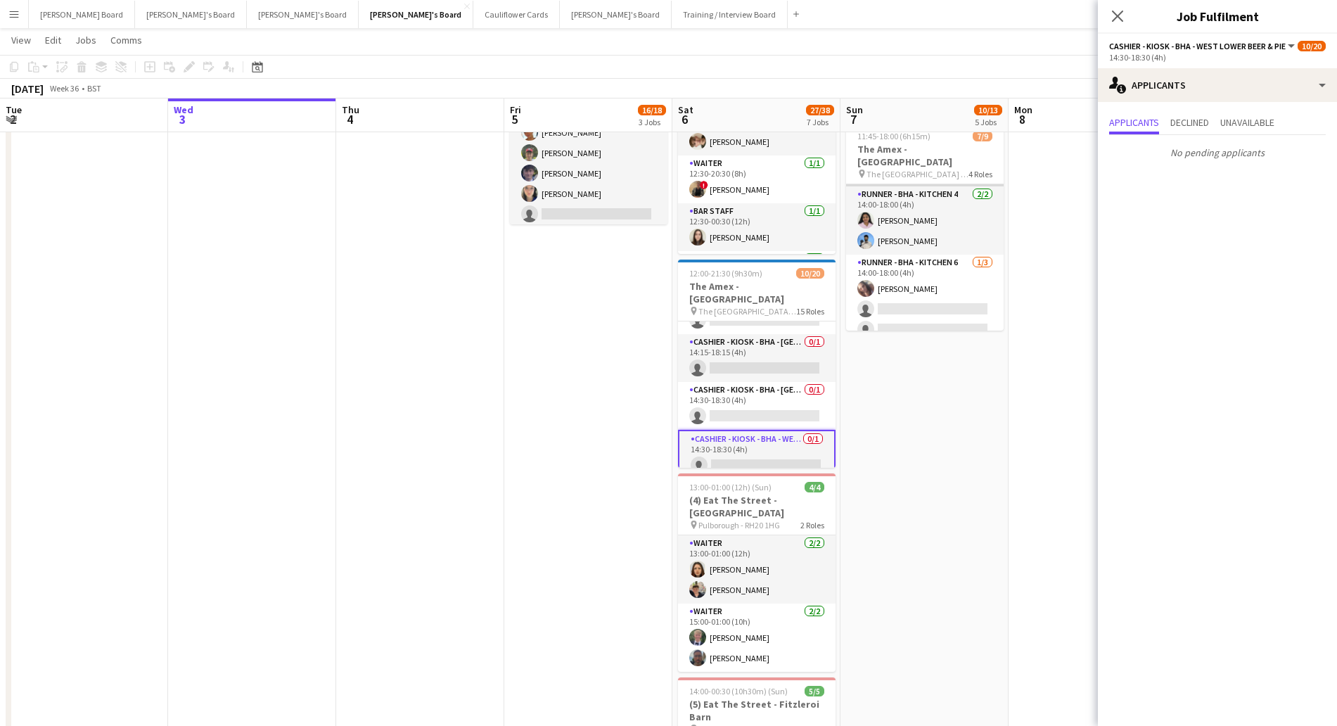
click at [939, 265] on app-card-role "Runner - BHA - Kitchen 6 [DATE] 14:00-18:00 (4h) [PERSON_NAME] single-neutral-a…" at bounding box center [925, 299] width 158 height 89
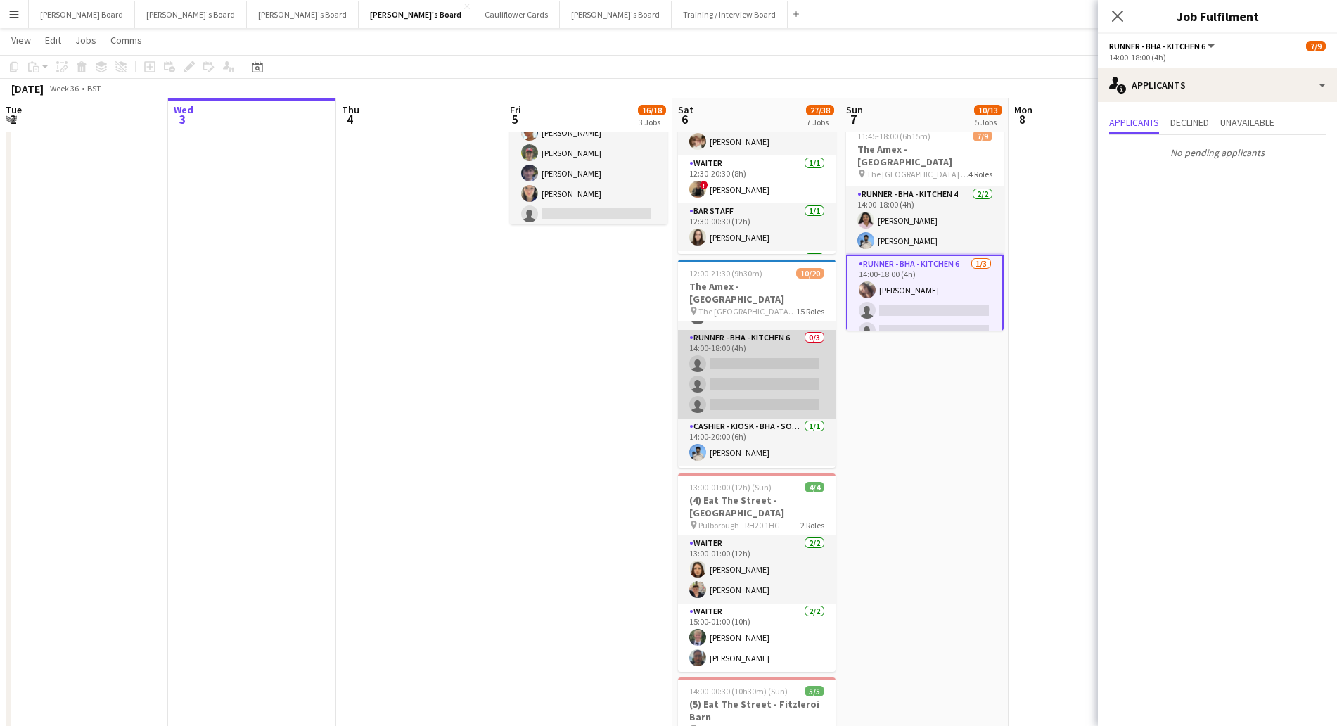
scroll to position [397, 0]
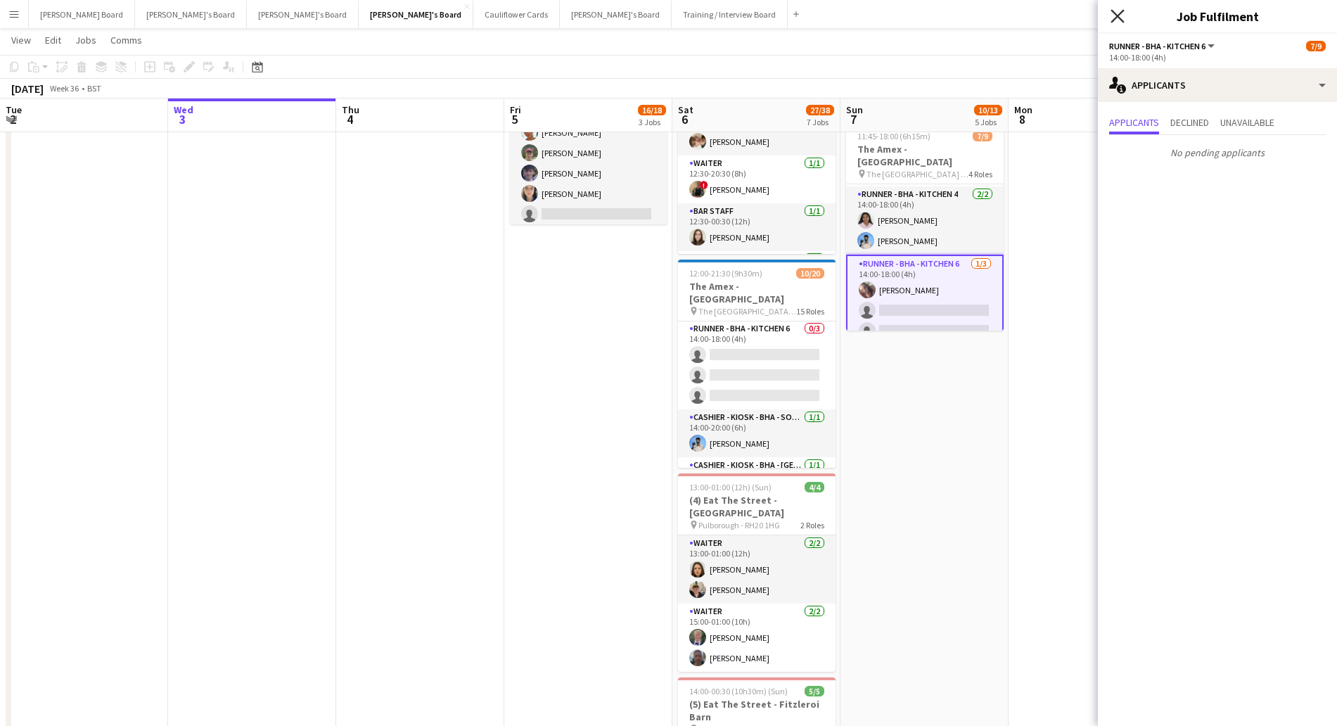
click at [1114, 11] on icon "Close pop-in" at bounding box center [1117, 15] width 13 height 13
